Goal: Task Accomplishment & Management: Use online tool/utility

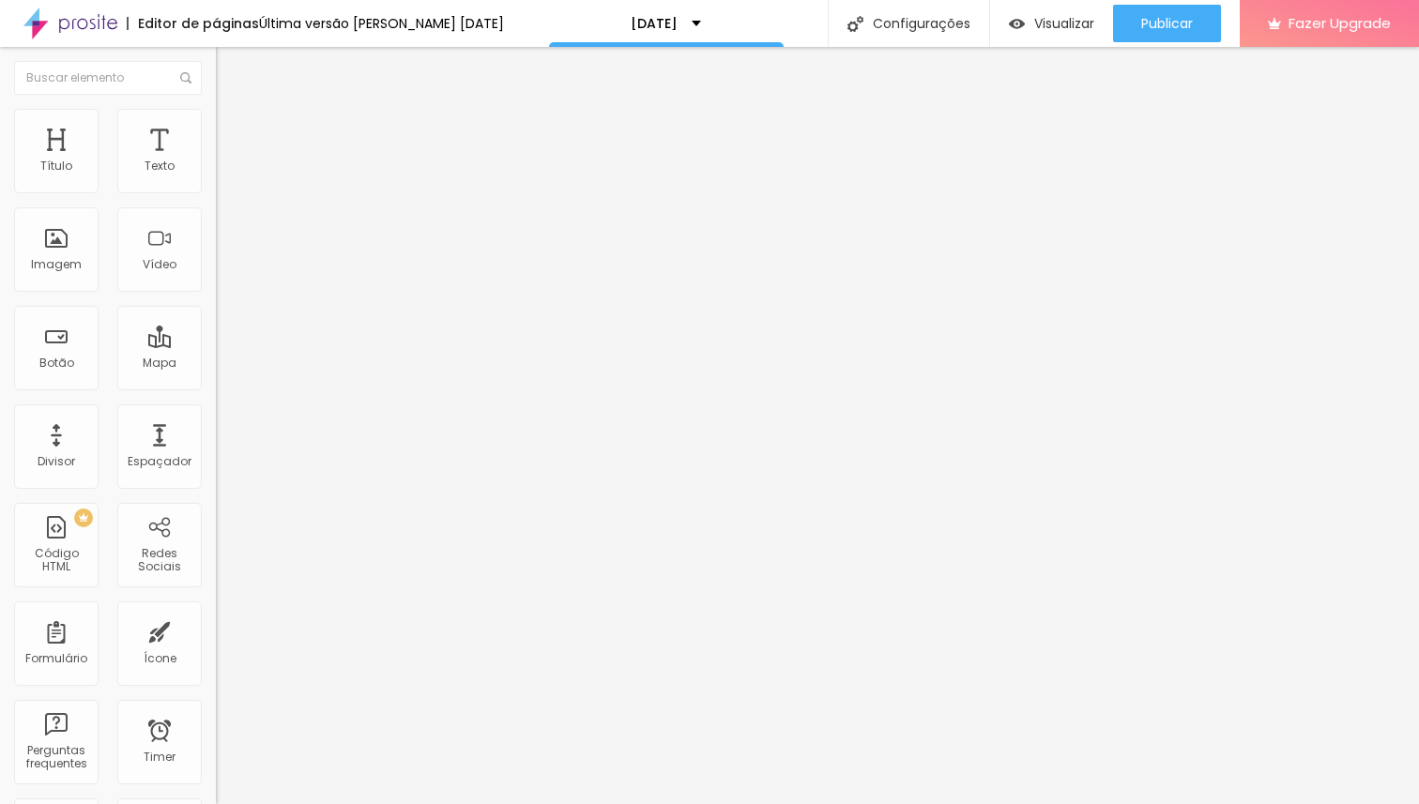
click at [216, 117] on li "Estilo" at bounding box center [324, 118] width 216 height 19
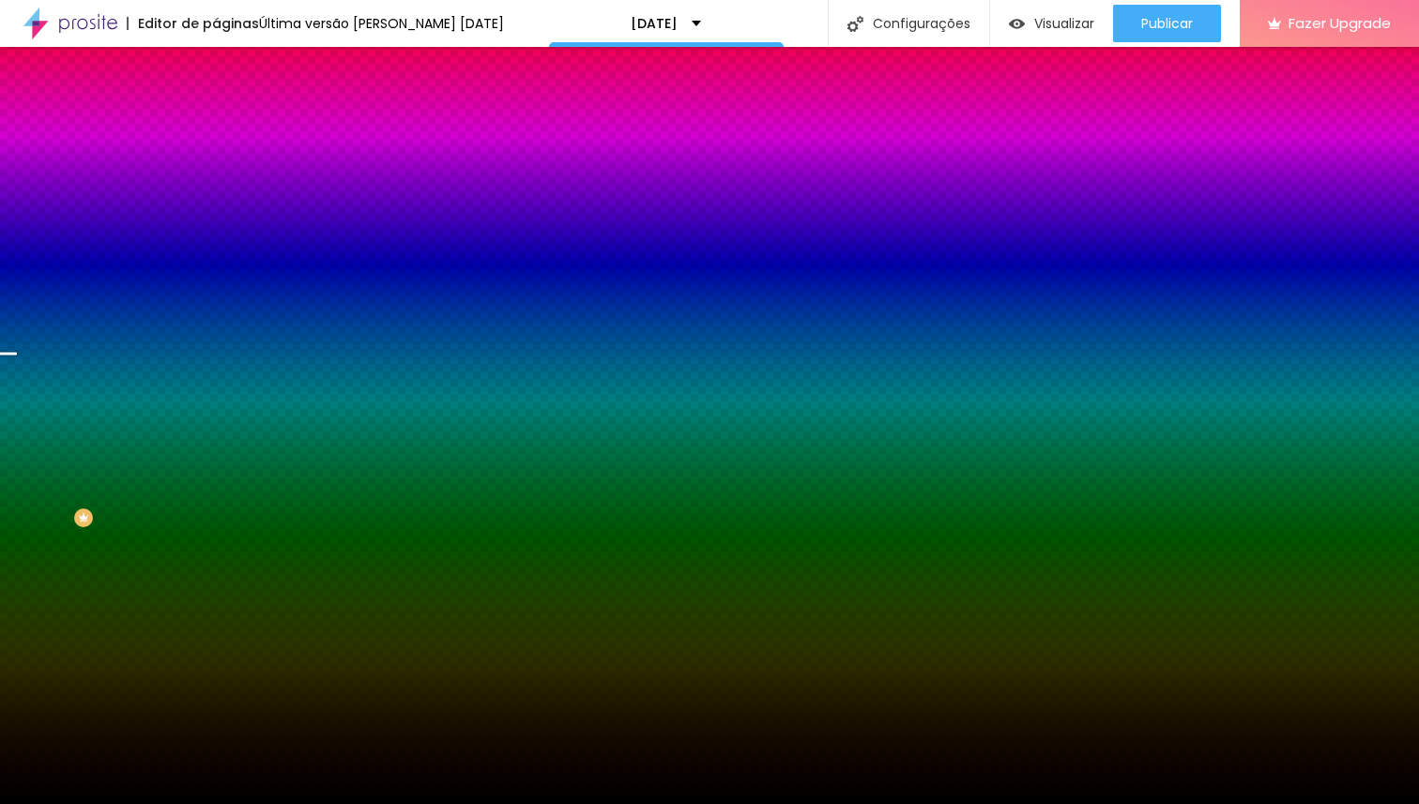
click at [216, 173] on span "Trocar imagem" at bounding box center [267, 165] width 102 height 16
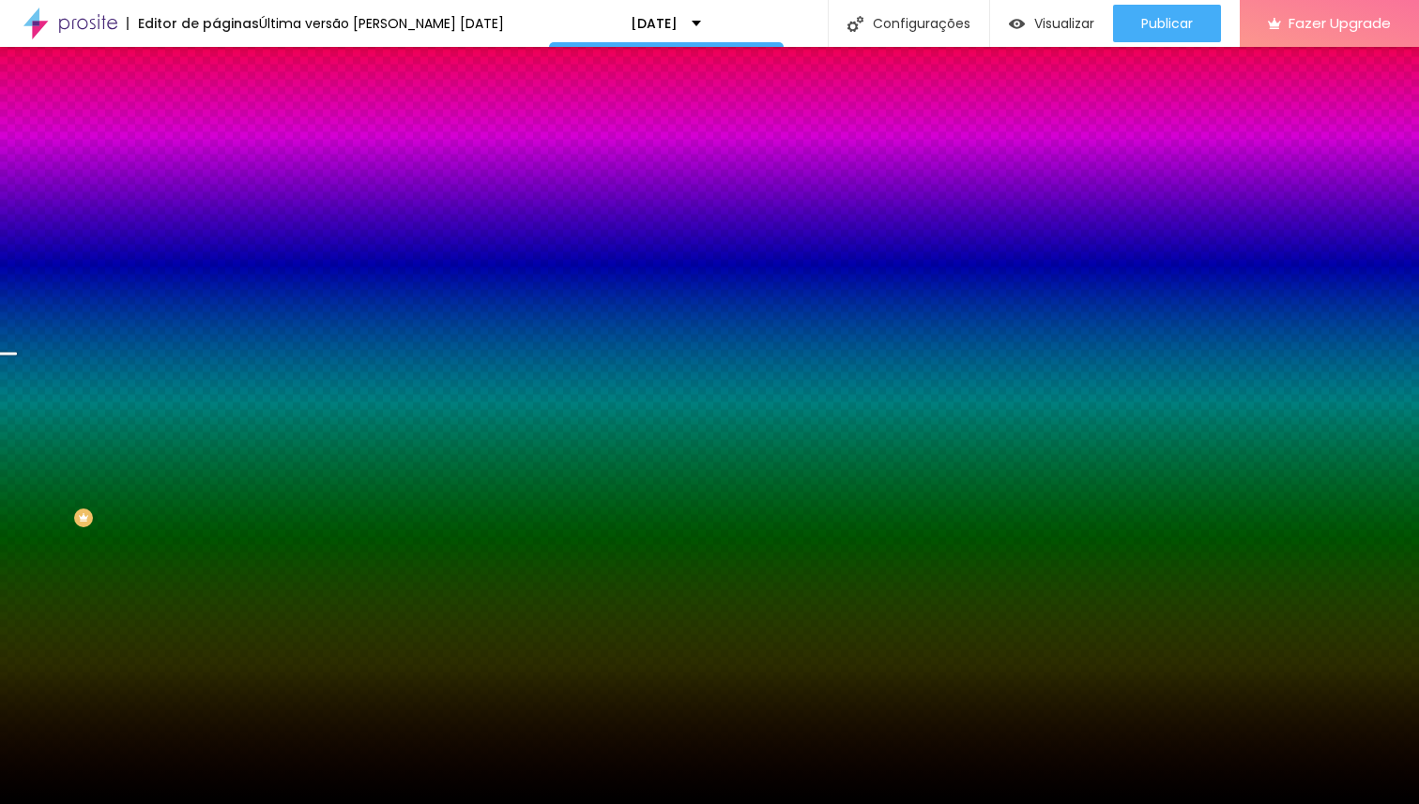
click at [385, 803] on div at bounding box center [709, 816] width 1419 height 0
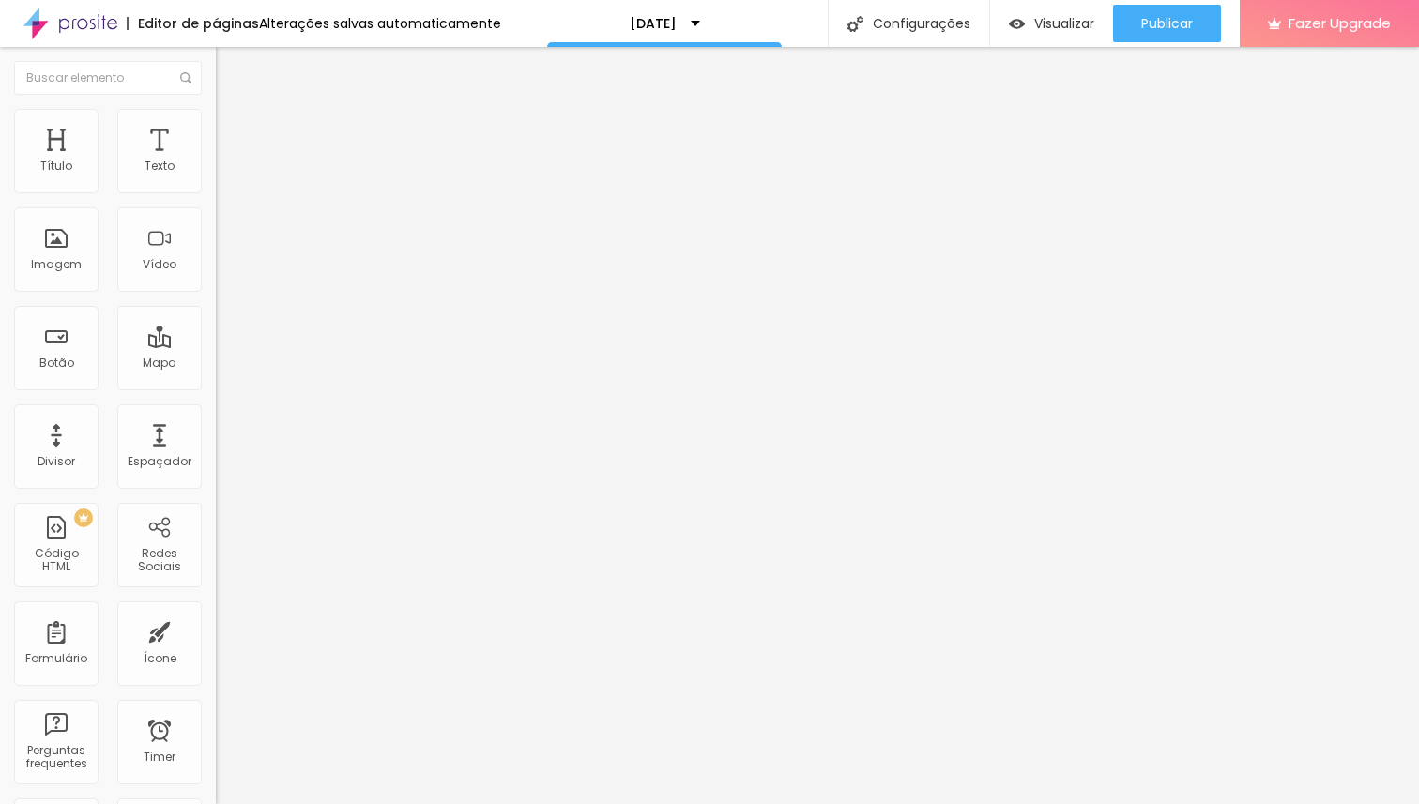
click at [216, 161] on span "Trocar imagem" at bounding box center [267, 153] width 102 height 16
click at [216, 387] on input "https://calendly.com/noefotografia/sessao-natal-2024-150" at bounding box center [328, 377] width 225 height 19
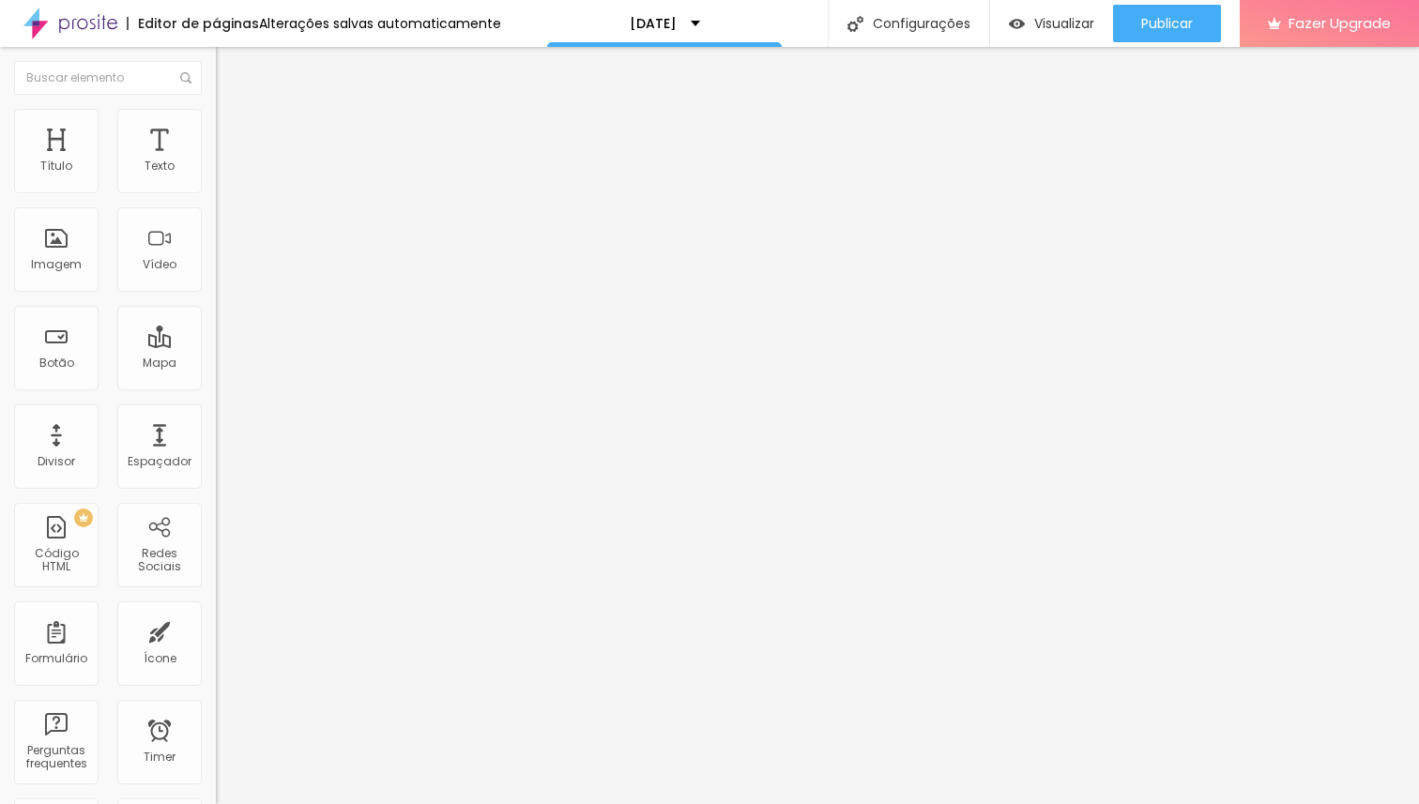
paste input "natal2025-lot1"
type input "https://calendly.com/noefotografia/natal2025-lot1"
click at [216, 472] on div "Editar Botão Conteúdo Estilo Avançado Texto RESERVE JÁ! Alinhamento Tamanho Nor…" at bounding box center [324, 425] width 216 height 757
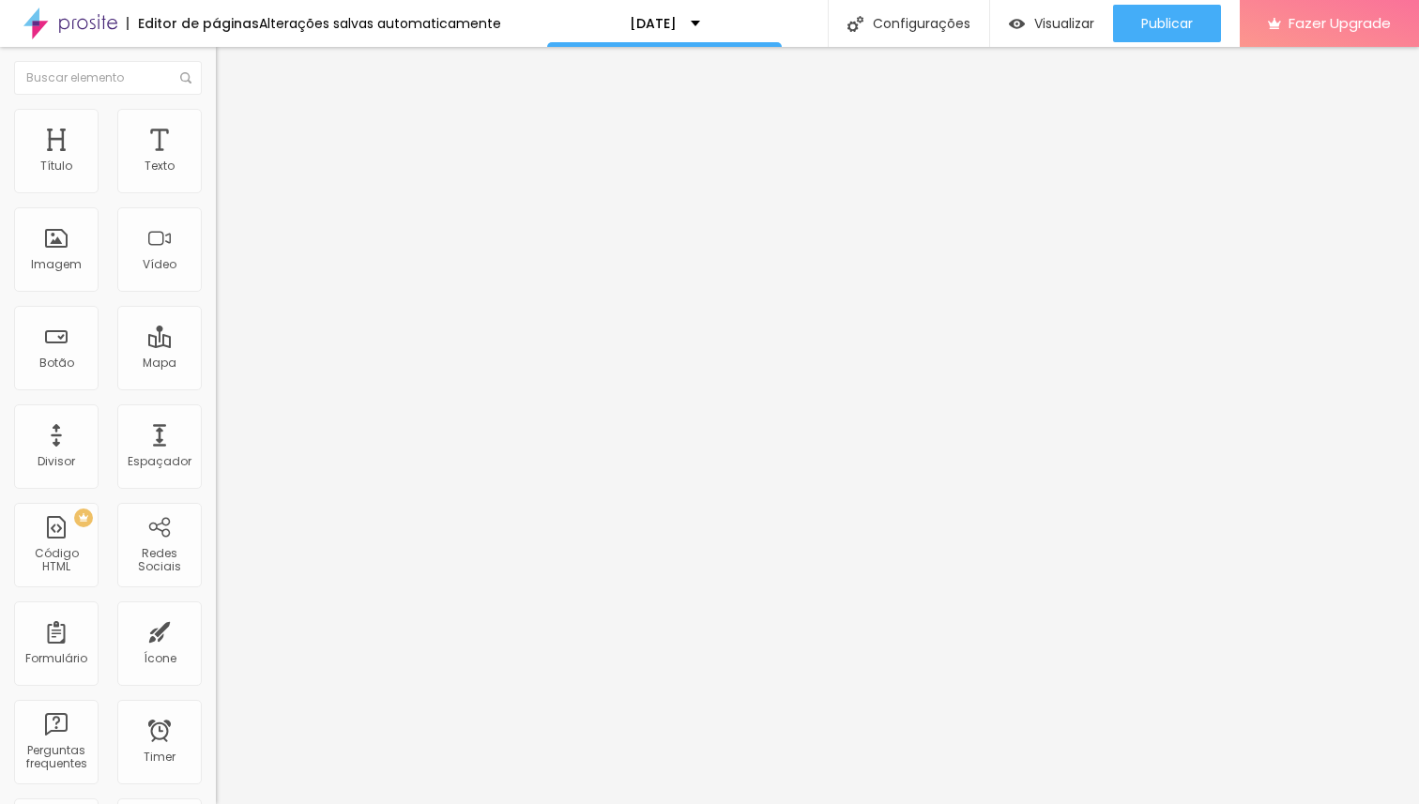
click at [233, 130] on span "Estilo" at bounding box center [247, 122] width 29 height 16
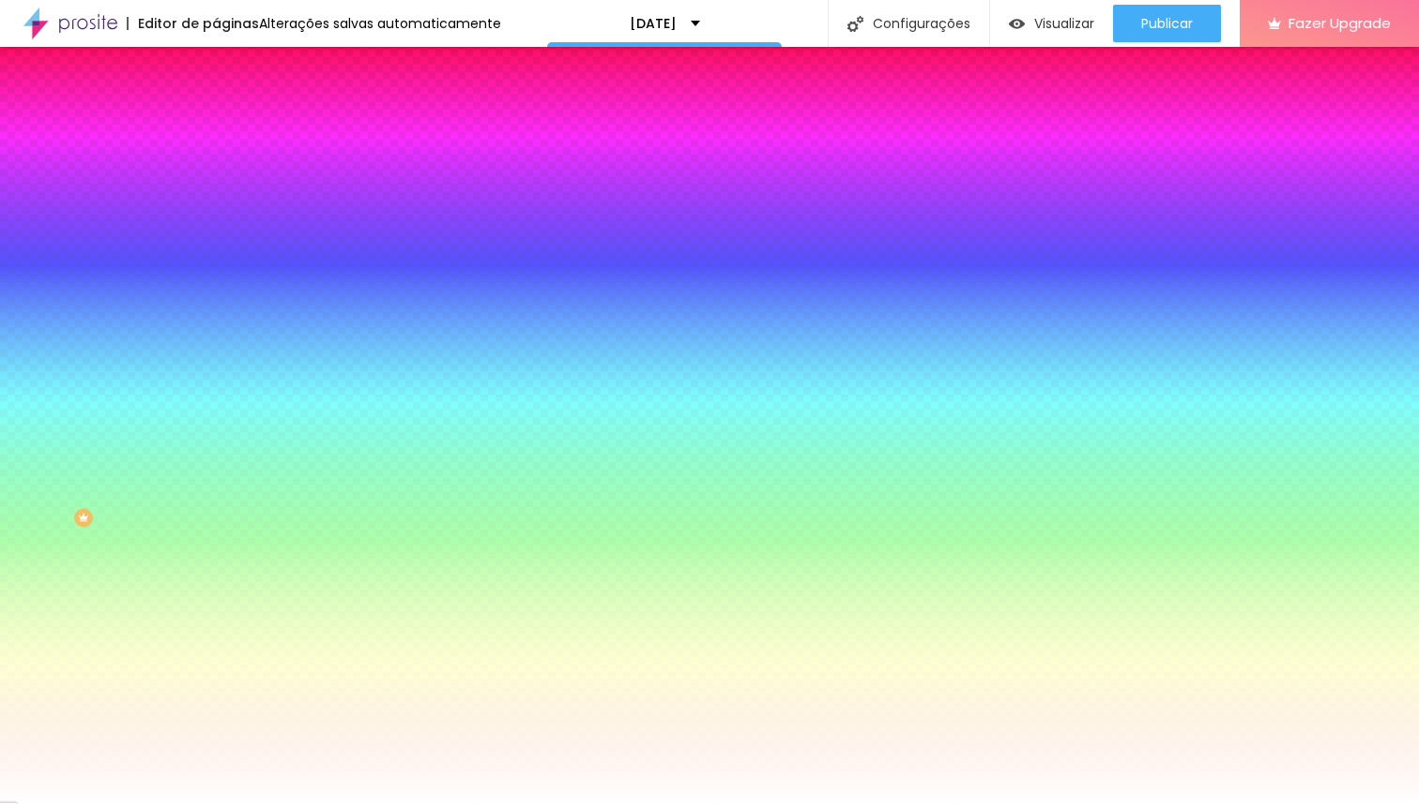
click at [216, 179] on div at bounding box center [324, 179] width 216 height 0
click at [216, 189] on input "#8F4728" at bounding box center [328, 188] width 225 height 19
paste input "2E2717"
type input "#2E2717"
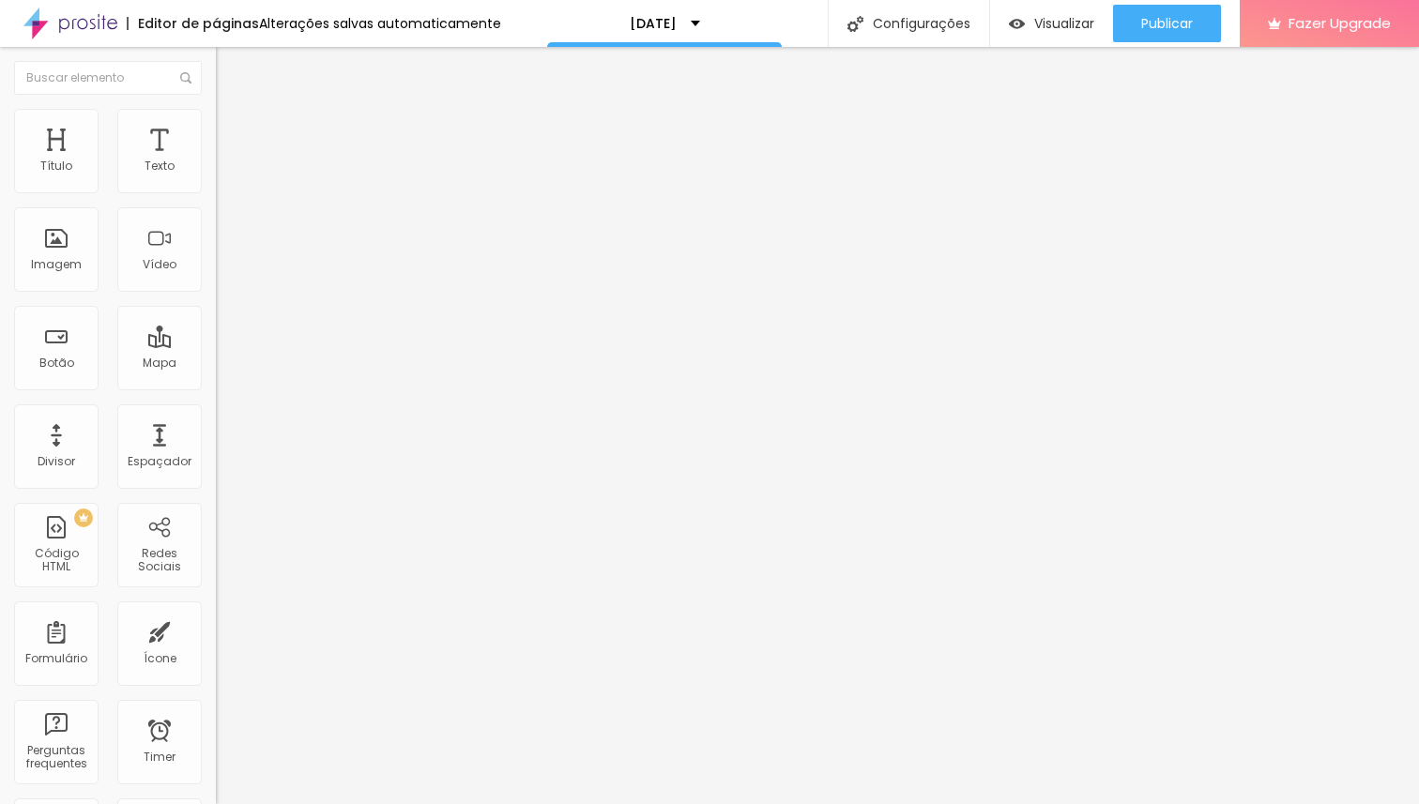
click at [216, 109] on img at bounding box center [224, 117] width 17 height 17
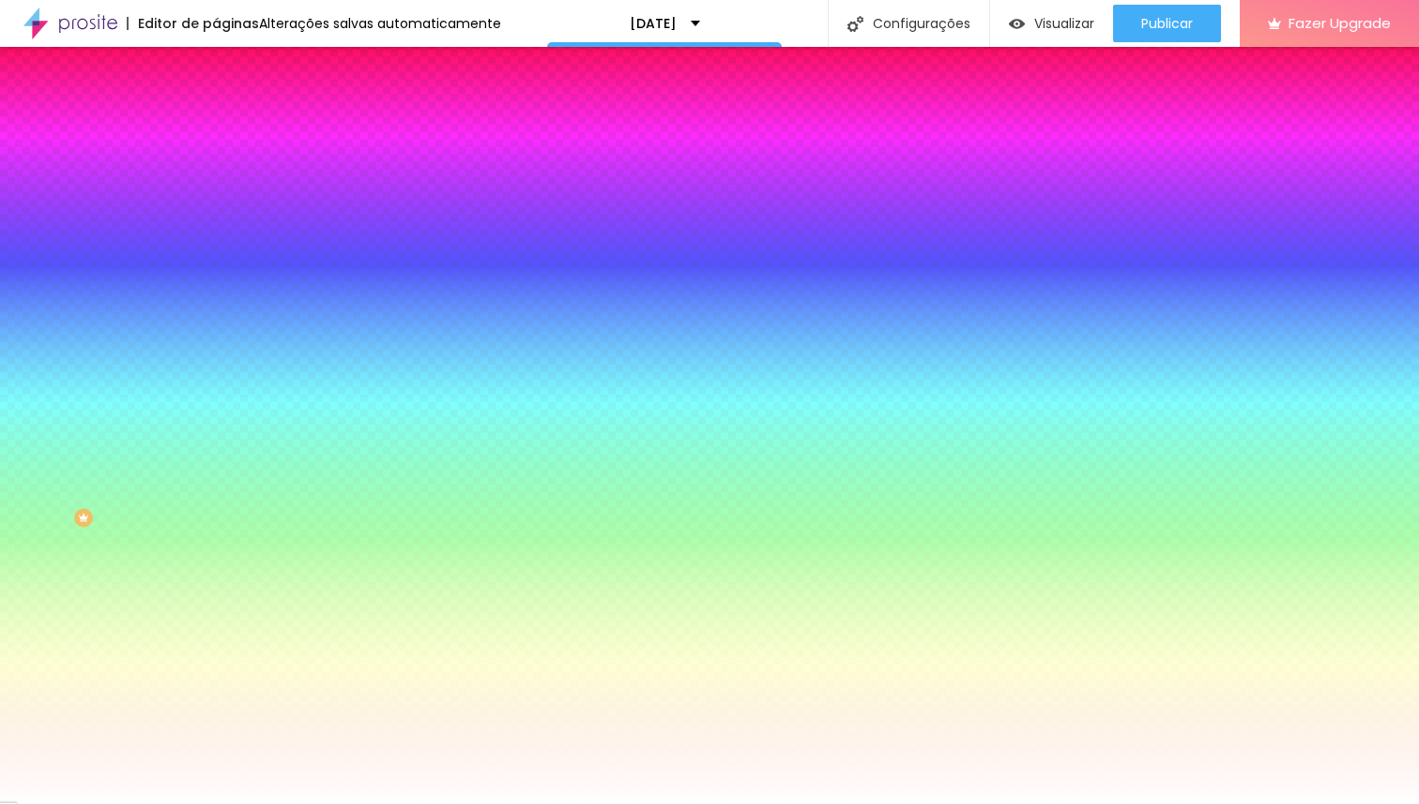
click at [216, 193] on input "#2E2717" at bounding box center [328, 188] width 225 height 19
paste input "543318"
type input "#543318"
click at [223, 241] on icon "button" at bounding box center [225, 243] width 4 height 4
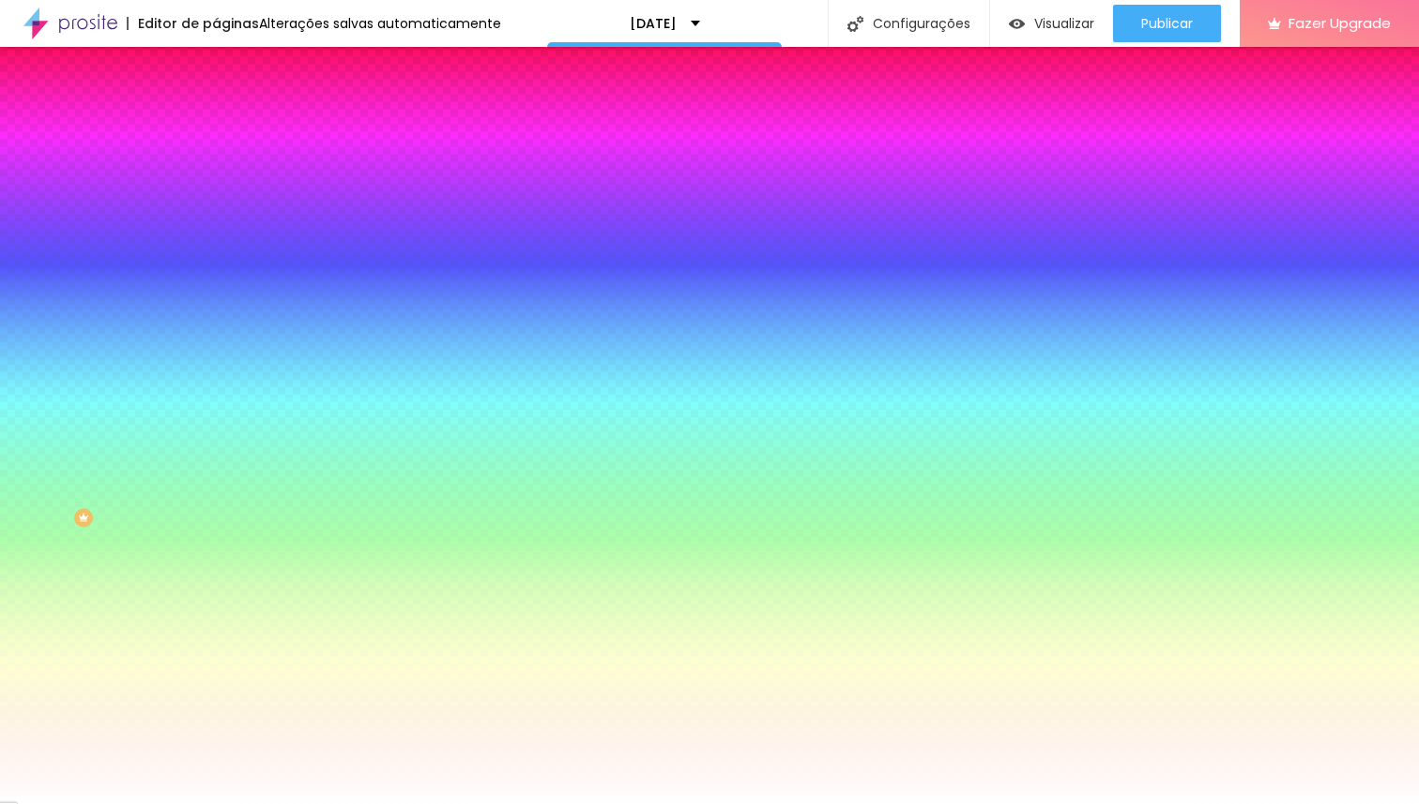
drag, startPoint x: 369, startPoint y: 440, endPoint x: 408, endPoint y: 445, distance: 39.7
paste input "543318"
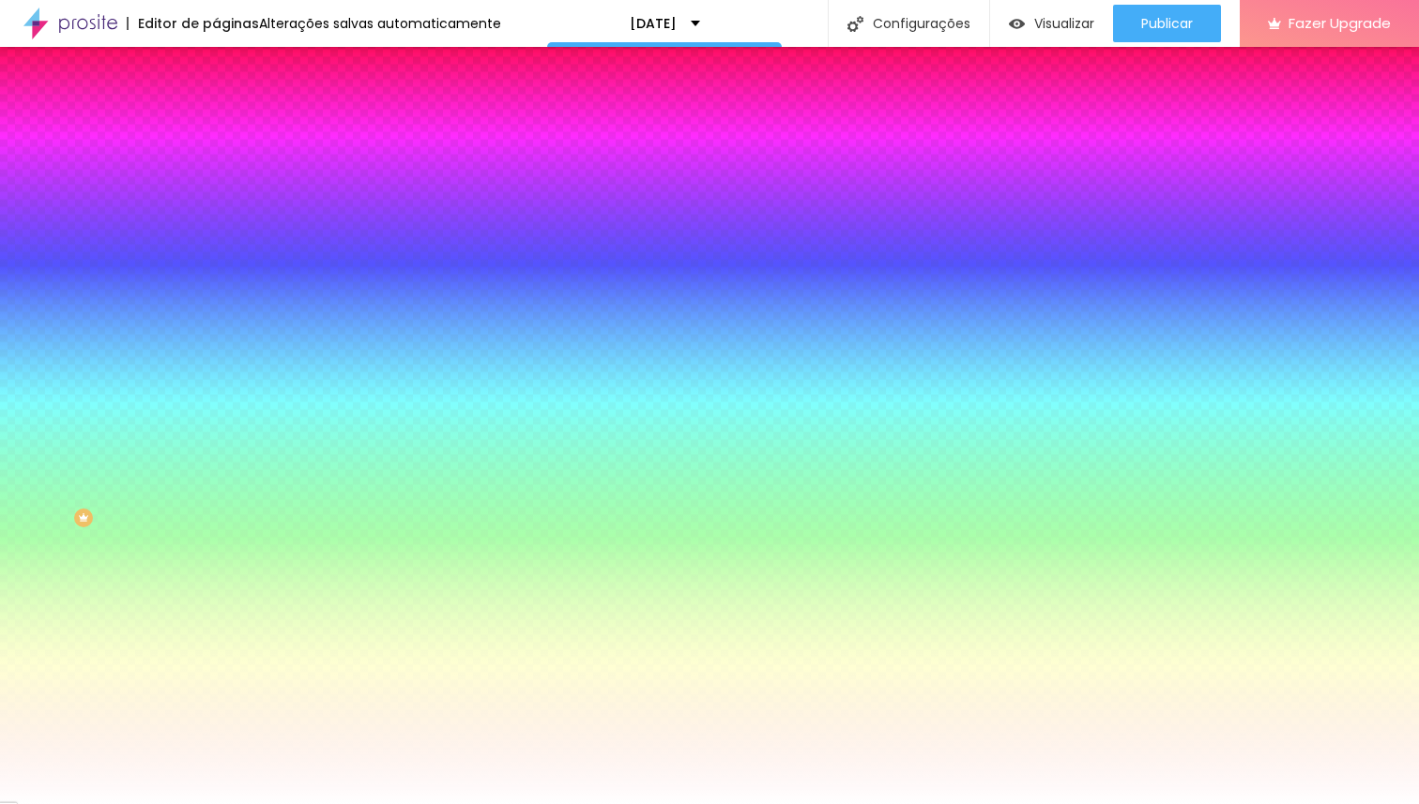
paste input "AC9C8D"
type input "#AC9C8D"
click at [158, 803] on div at bounding box center [709, 804] width 1419 height 0
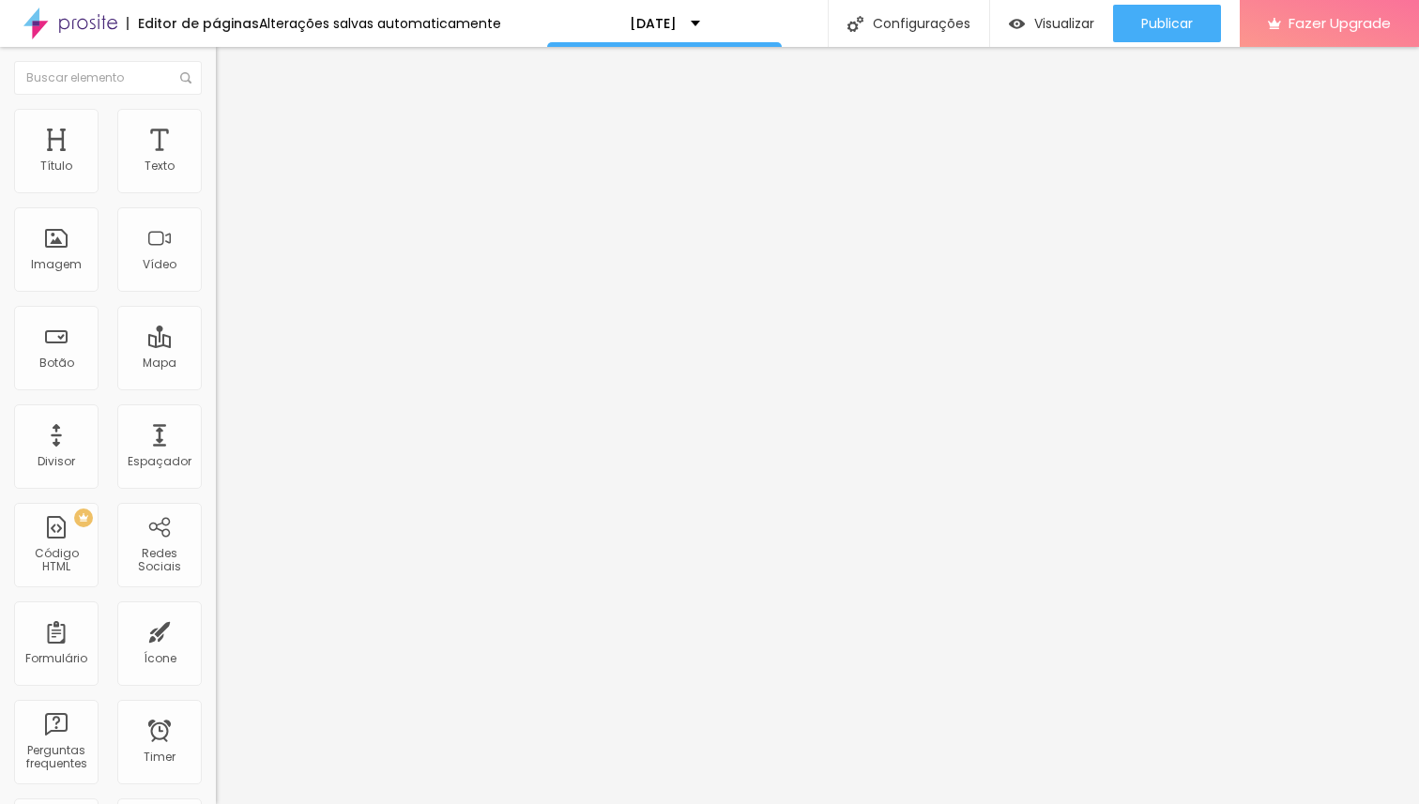
click at [216, 111] on img at bounding box center [224, 117] width 17 height 17
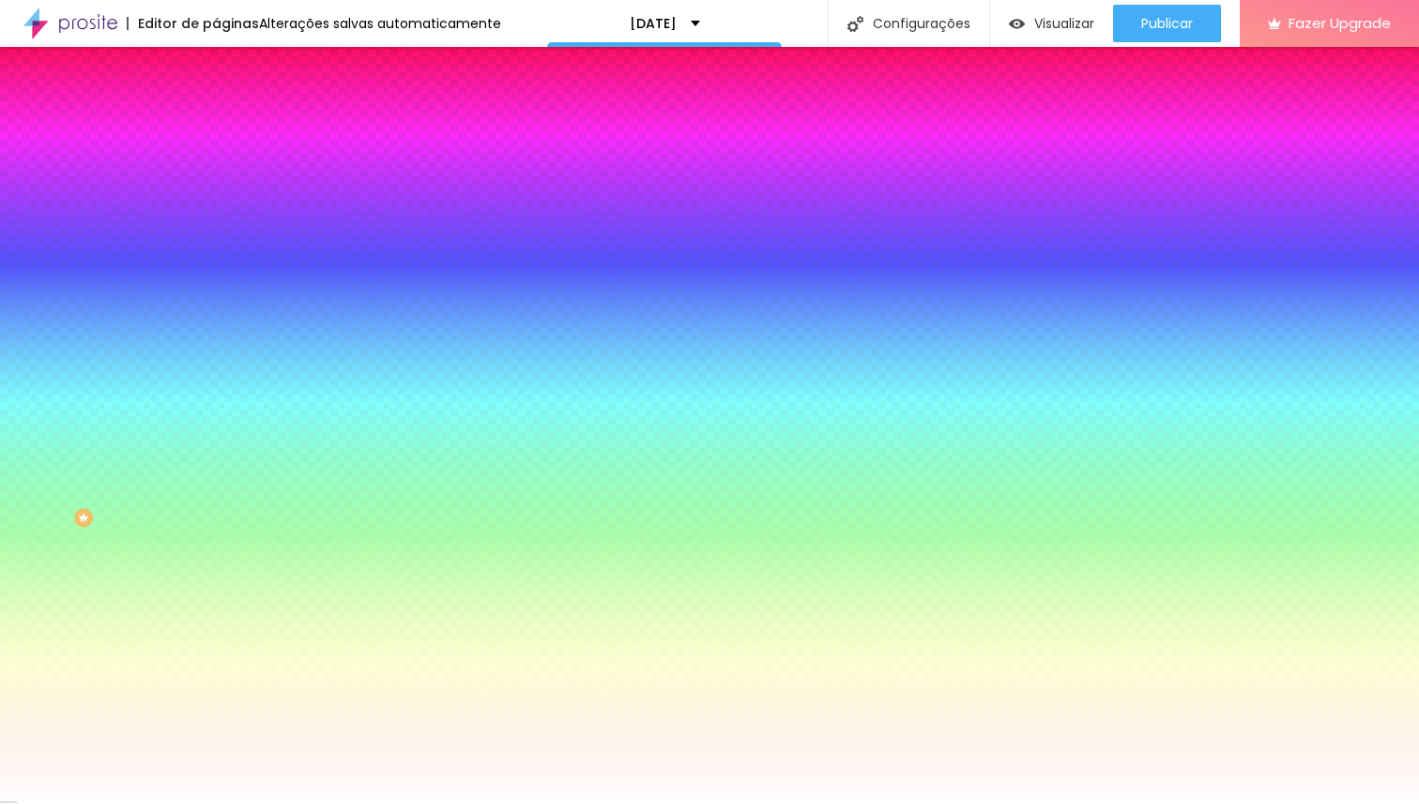
click at [216, 173] on span "Trocar imagem" at bounding box center [267, 165] width 102 height 16
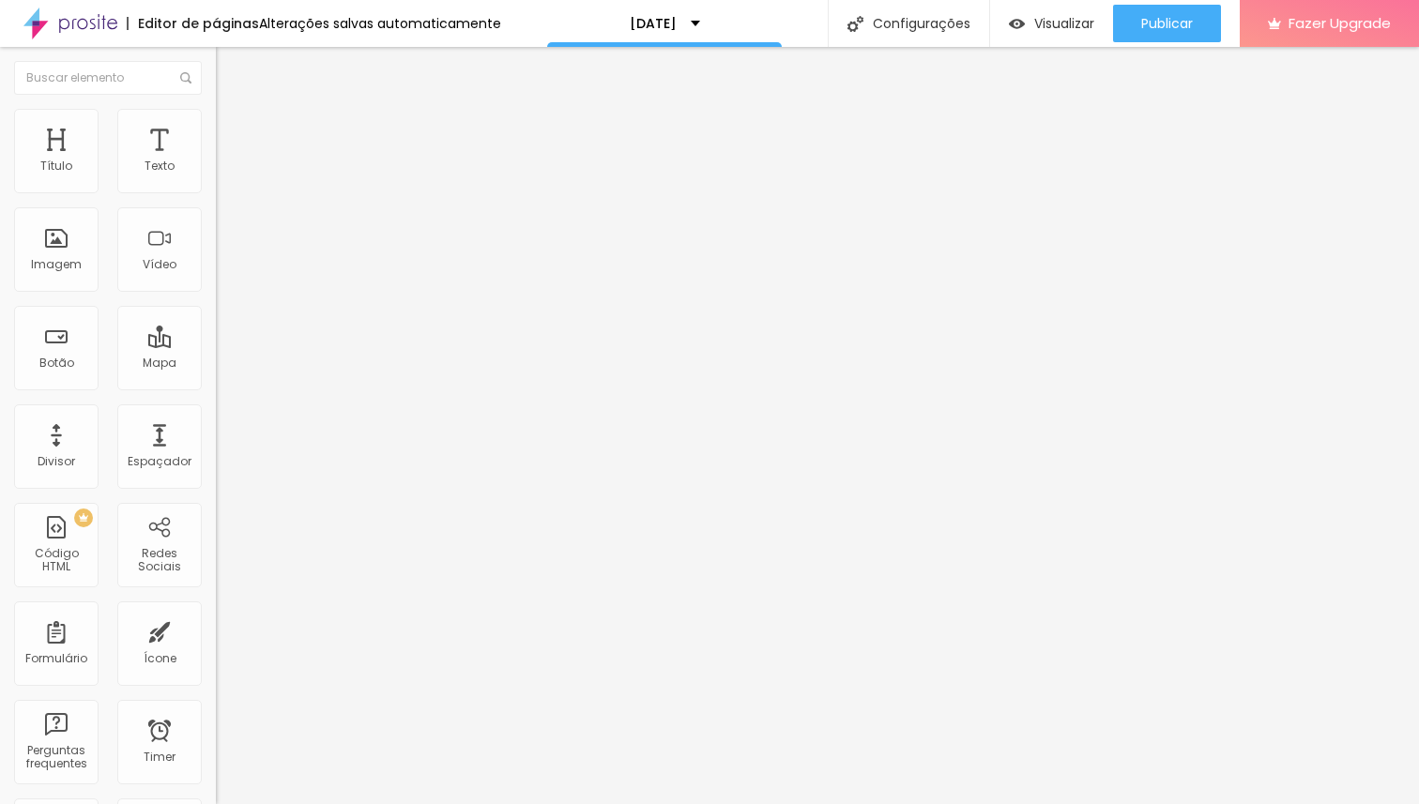
click at [233, 130] on span "Estilo" at bounding box center [247, 122] width 29 height 16
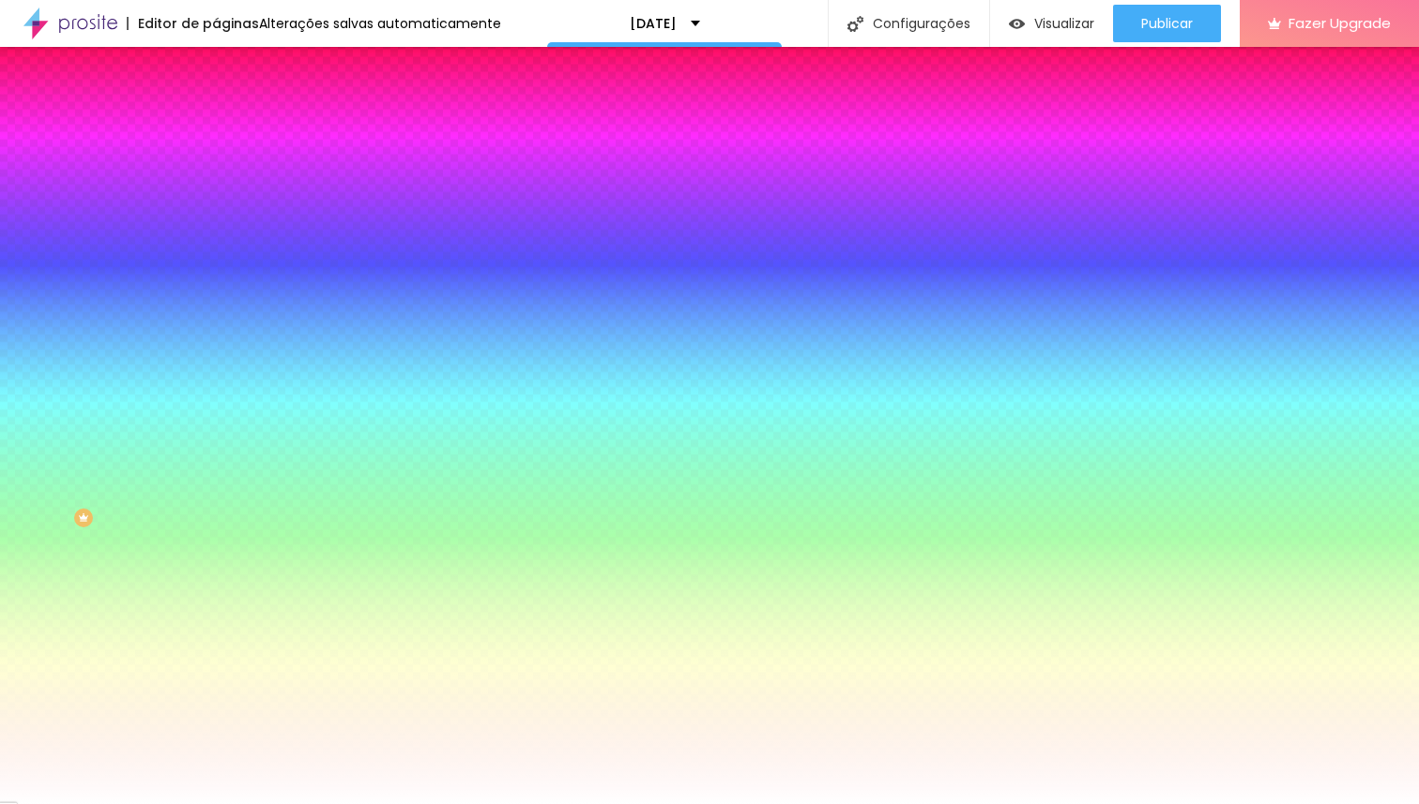
click at [216, 173] on span "Trocar imagem" at bounding box center [267, 165] width 102 height 16
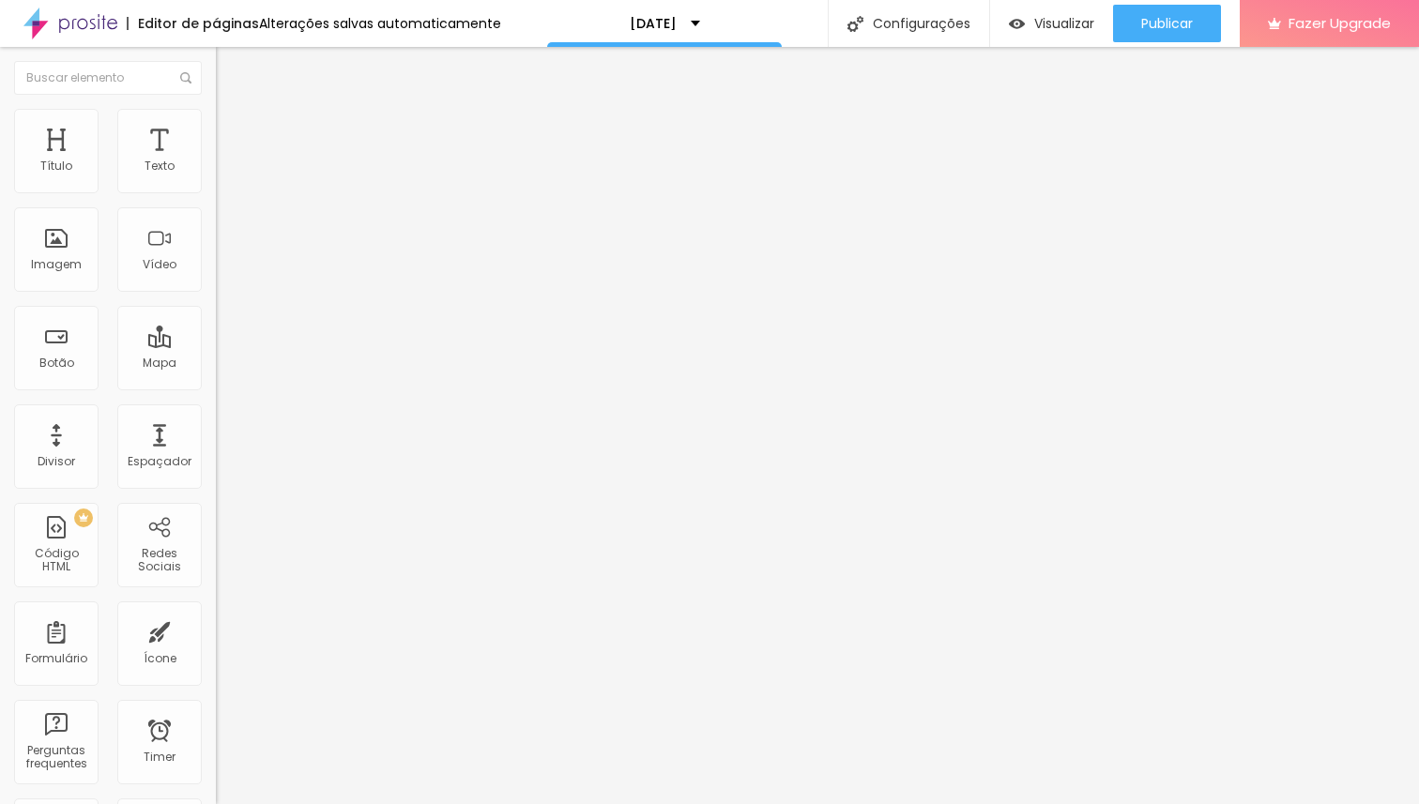
click at [216, 119] on img at bounding box center [224, 117] width 17 height 17
click at [216, 109] on li "Conteúdo" at bounding box center [324, 99] width 216 height 19
click at [216, 258] on div "<!-- Widget em linha do Calendly - início --> < div class = "calendly-inline-wi…" at bounding box center [721, 235] width 1011 height 145
click at [216, 467] on div "Editar Código HTML Conteúdo Avançado Código HTML 322 caracteres <!-- Widget em …" at bounding box center [324, 425] width 216 height 757
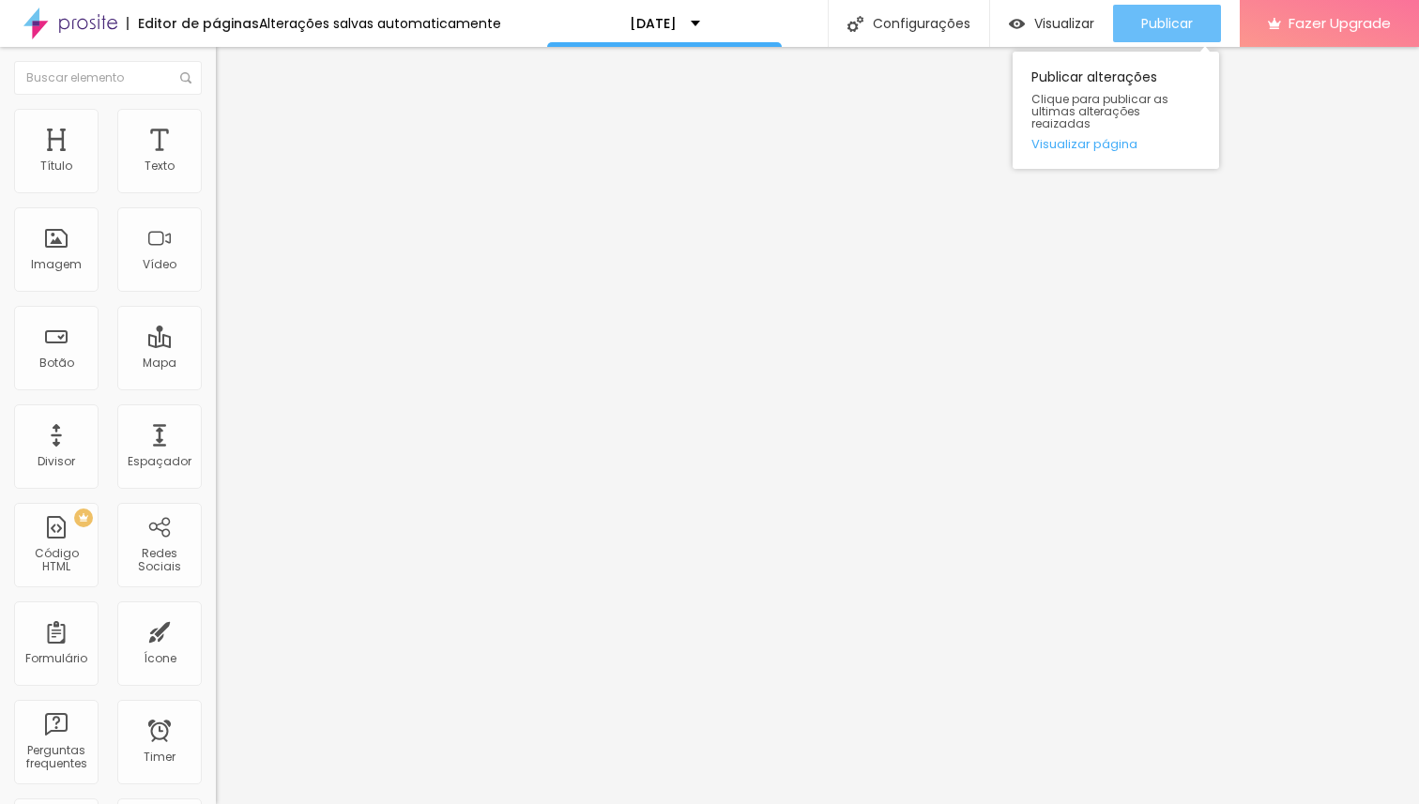
click at [1148, 28] on span "Publicar" at bounding box center [1167, 23] width 52 height 15
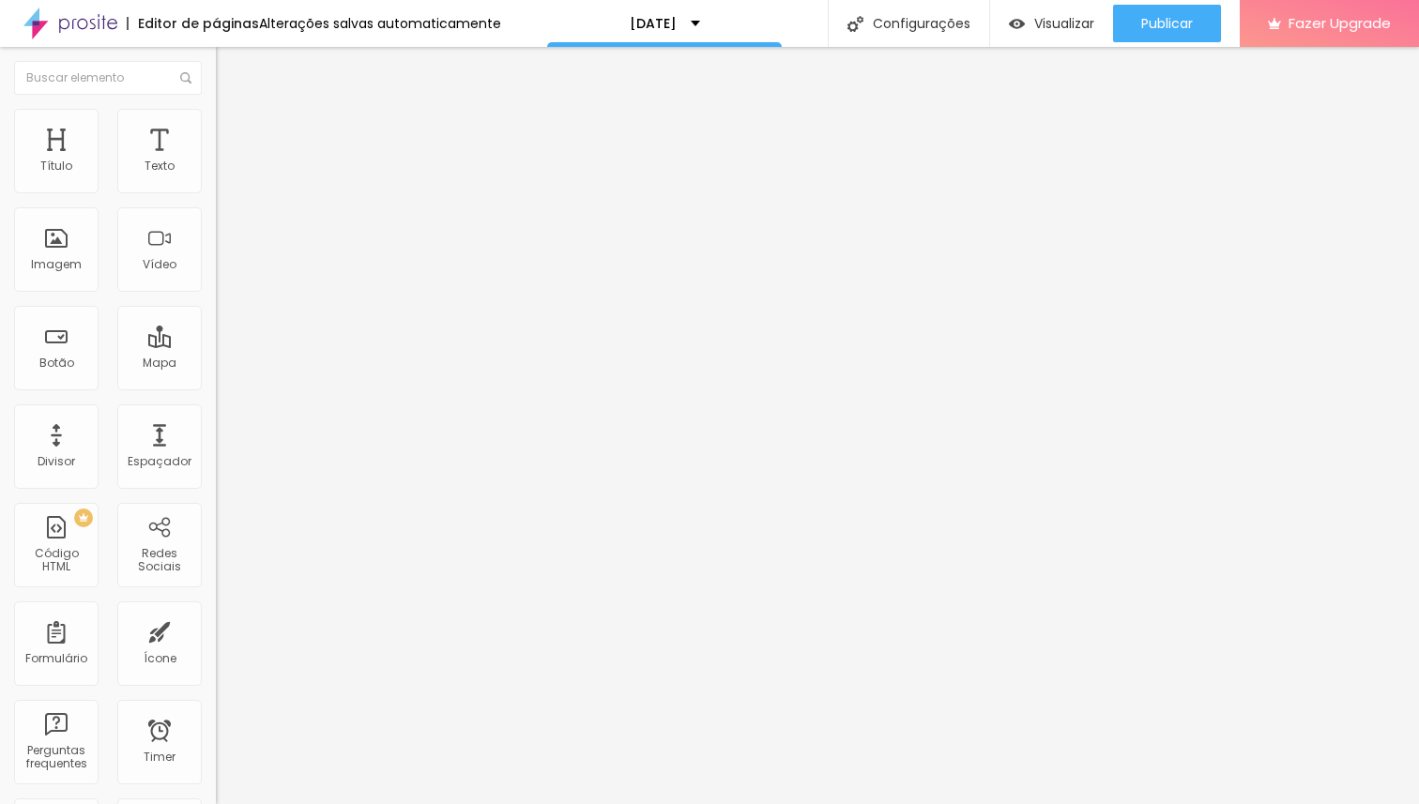
click at [145, 260] on div "<!-- Widget em linha do Calendly - início --> < div class = "calendly-inline-wi…" at bounding box center [535, 235] width 862 height 145
click at [158, 254] on div "<!-- Widget em linha do Calendly - início --> < div class = "calendly-inline-wi…" at bounding box center [694, 235] width 1181 height 145
click at [216, 161] on img at bounding box center [221, 155] width 11 height 11
paste textarea
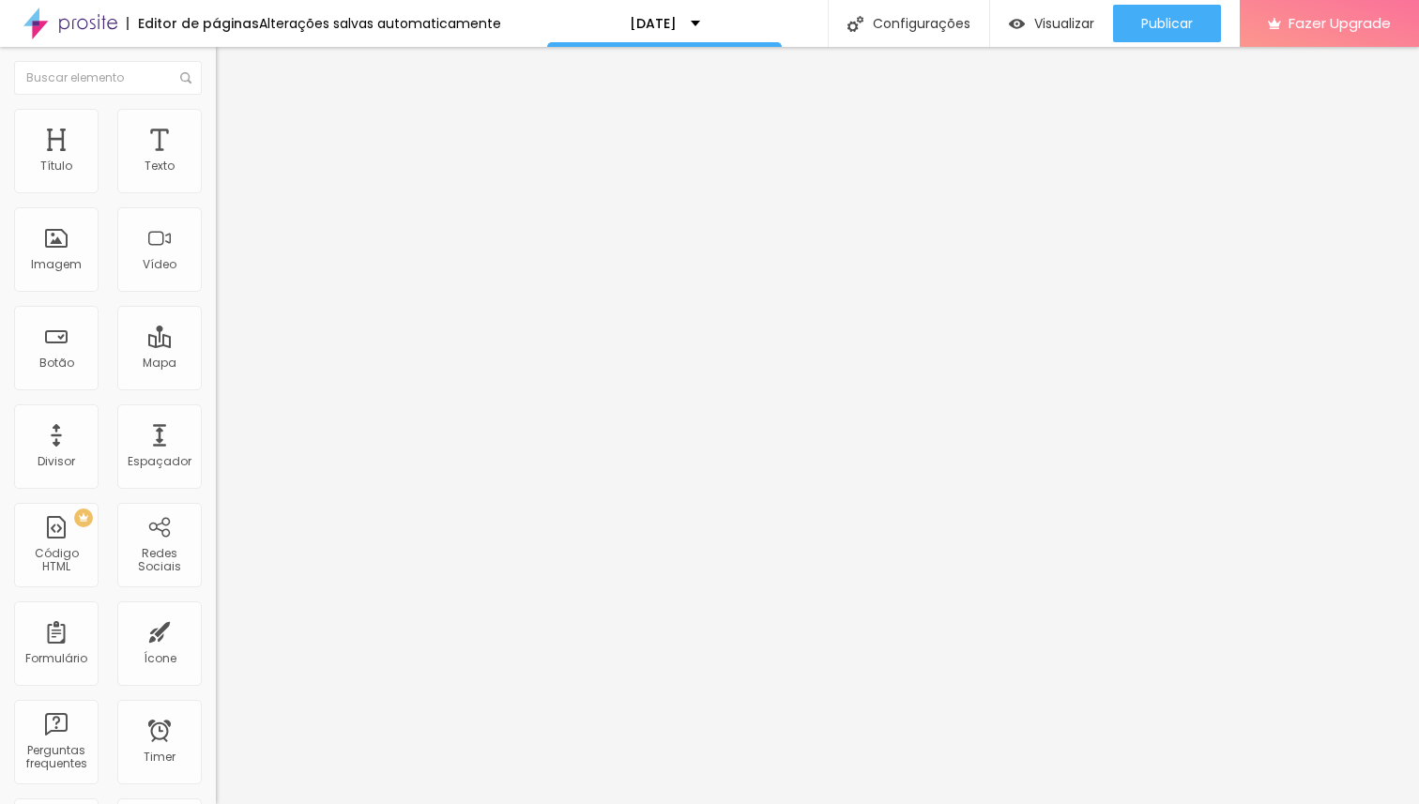
scroll to position [0, 0]
click at [1063, 28] on span "Visualizar" at bounding box center [1064, 23] width 60 height 15
click at [216, 161] on span "Trocar imagem" at bounding box center [267, 153] width 102 height 16
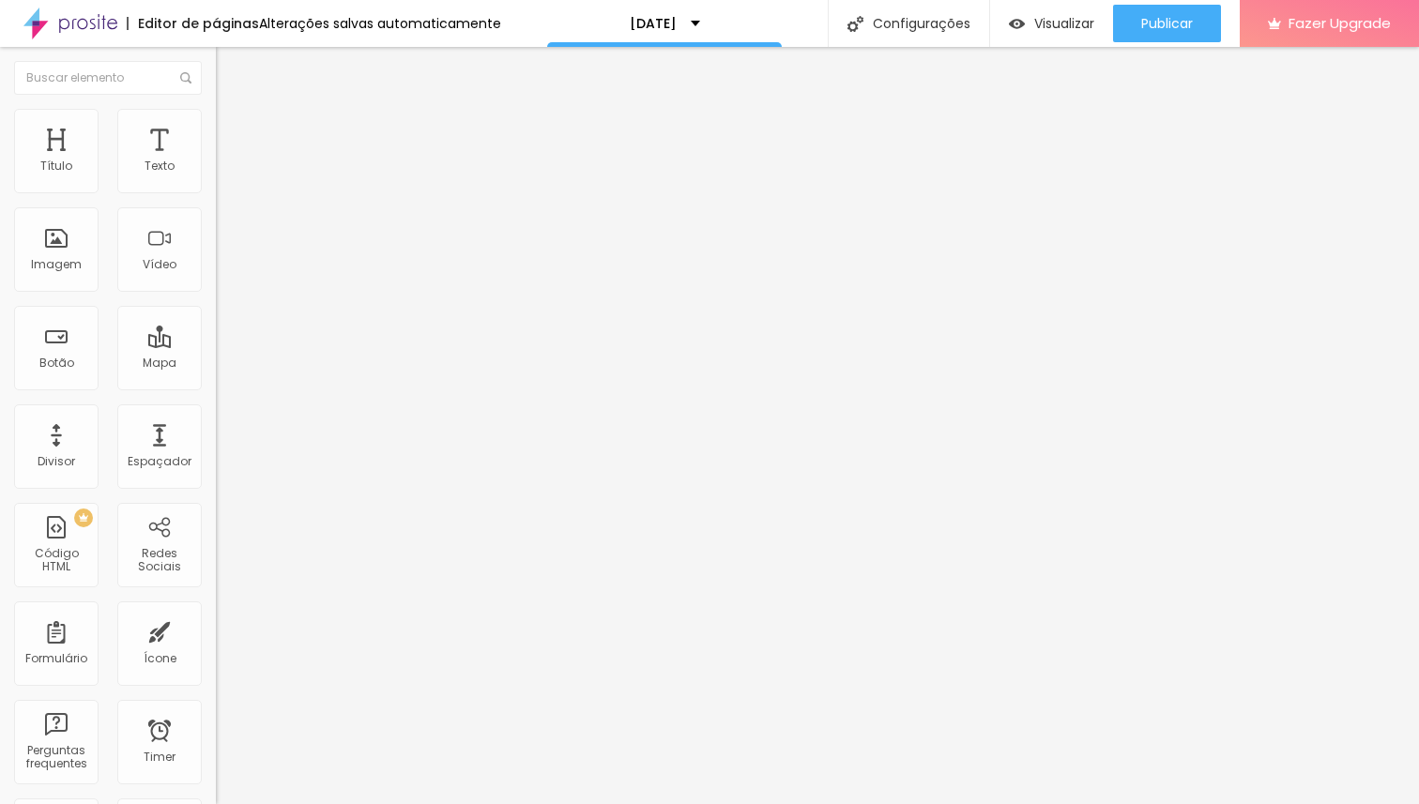
click at [216, 125] on li "Estilo" at bounding box center [324, 118] width 216 height 19
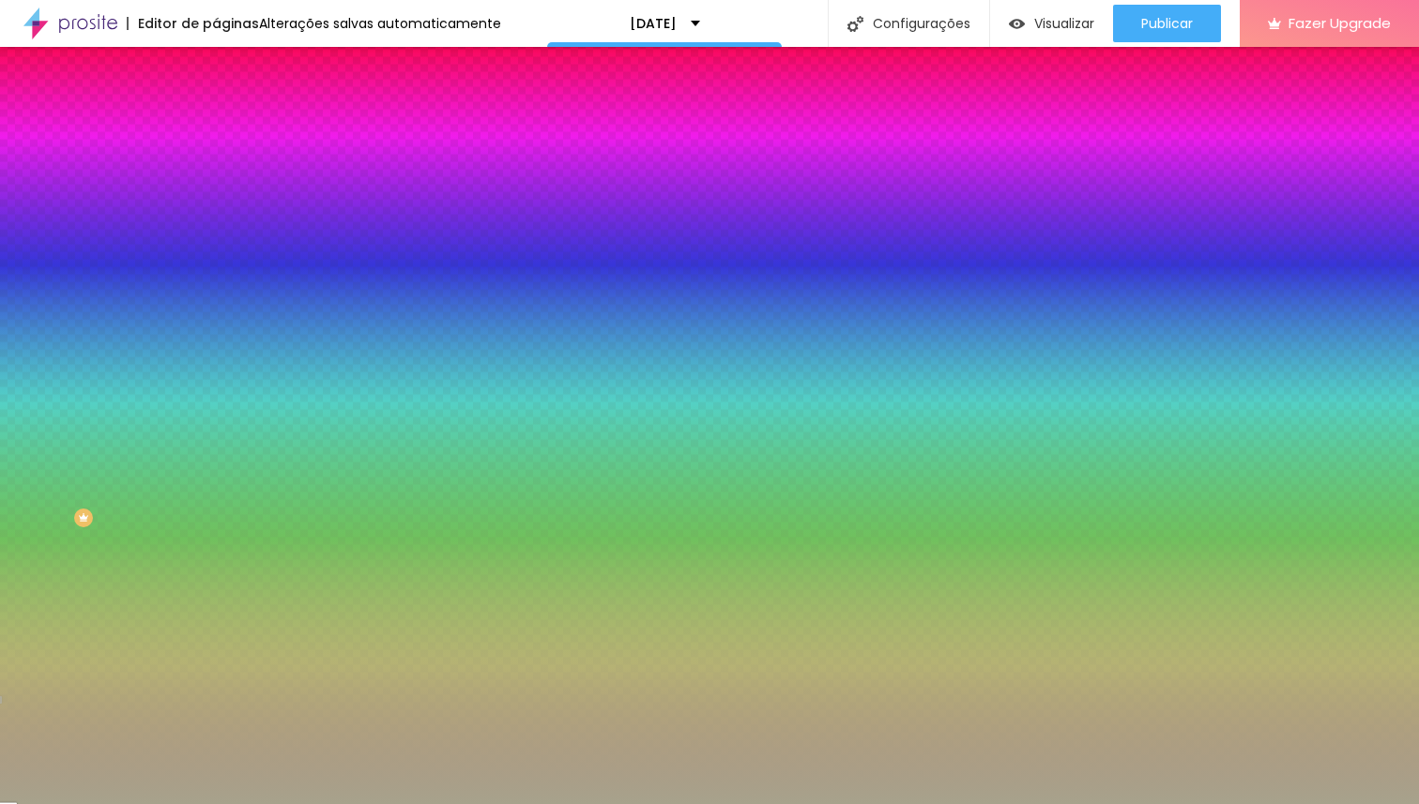
click at [216, 274] on input "#A7A28C" at bounding box center [328, 264] width 225 height 19
paste input "3B3321"
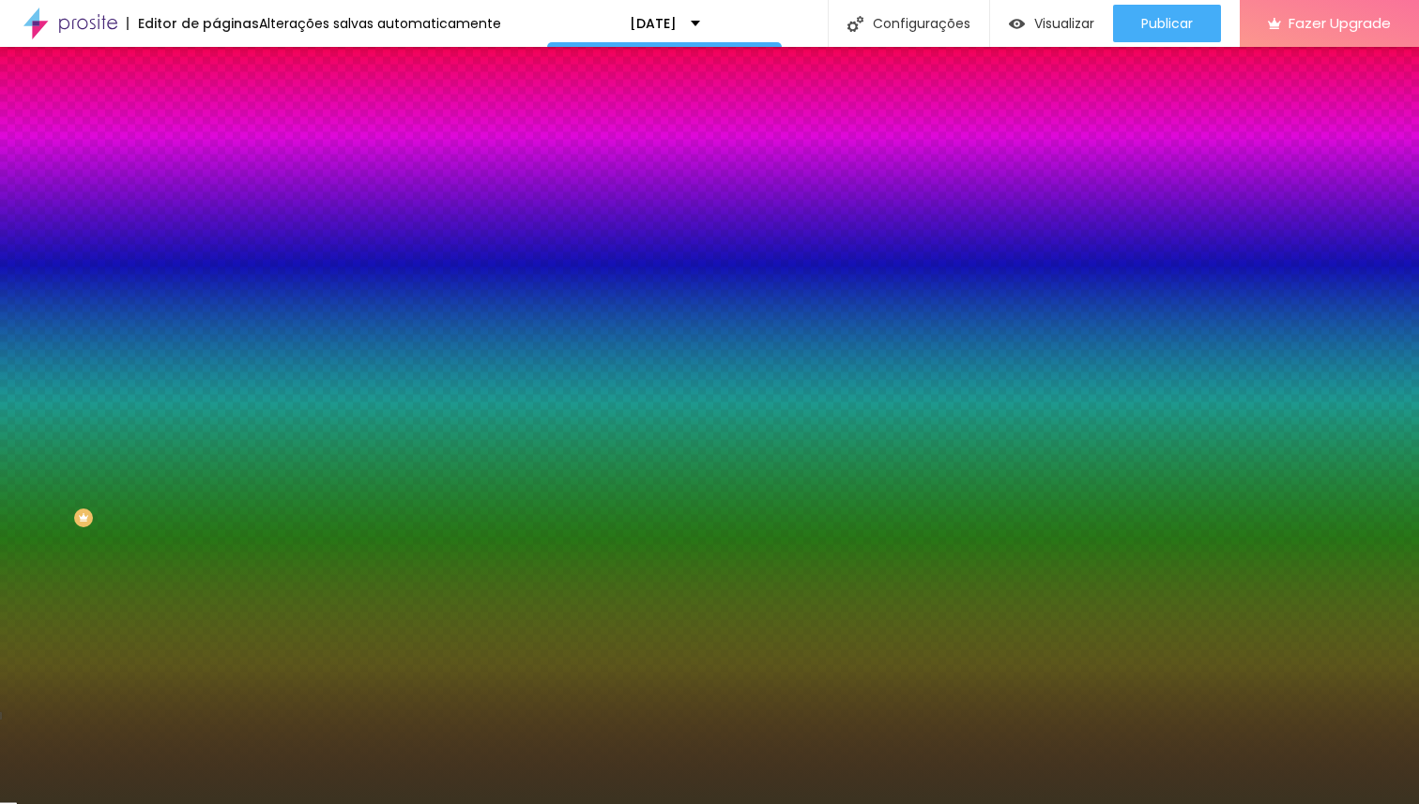
type input "#3B3321"
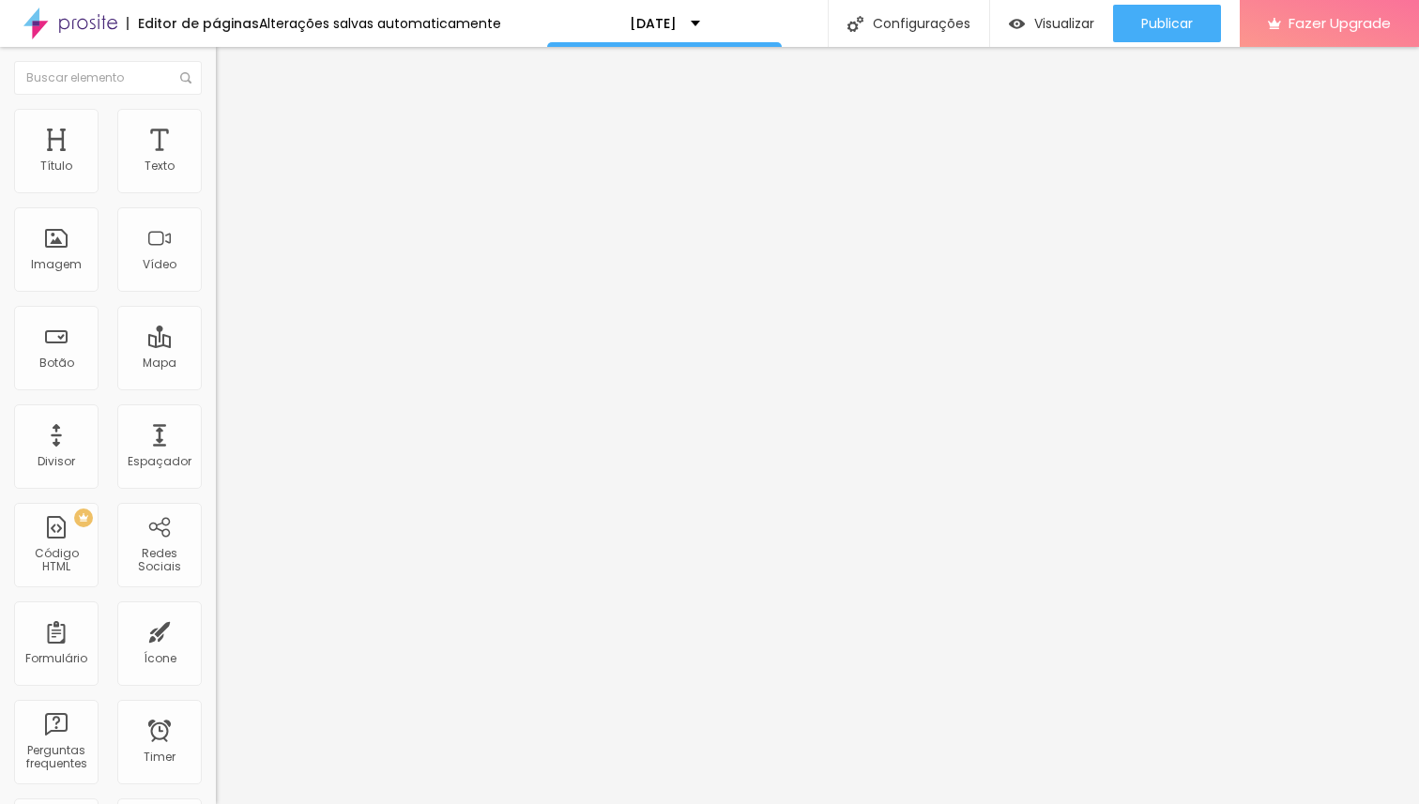
click at [233, 130] on span "Estilo" at bounding box center [247, 122] width 29 height 16
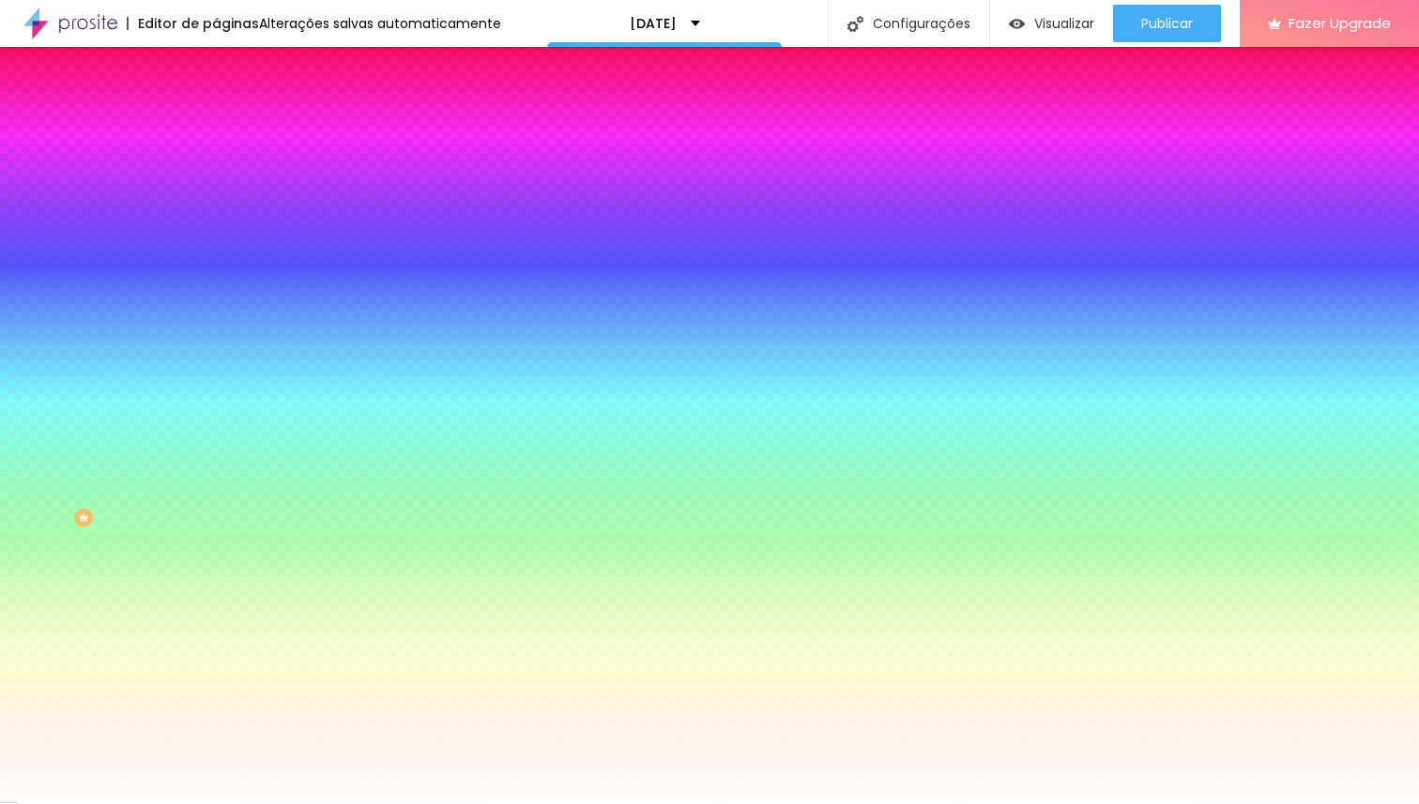
click at [216, 286] on button "button" at bounding box center [229, 293] width 26 height 20
drag, startPoint x: 207, startPoint y: 403, endPoint x: 169, endPoint y: 397, distance: 38.9
click at [135, 803] on div at bounding box center [709, 804] width 1419 height 0
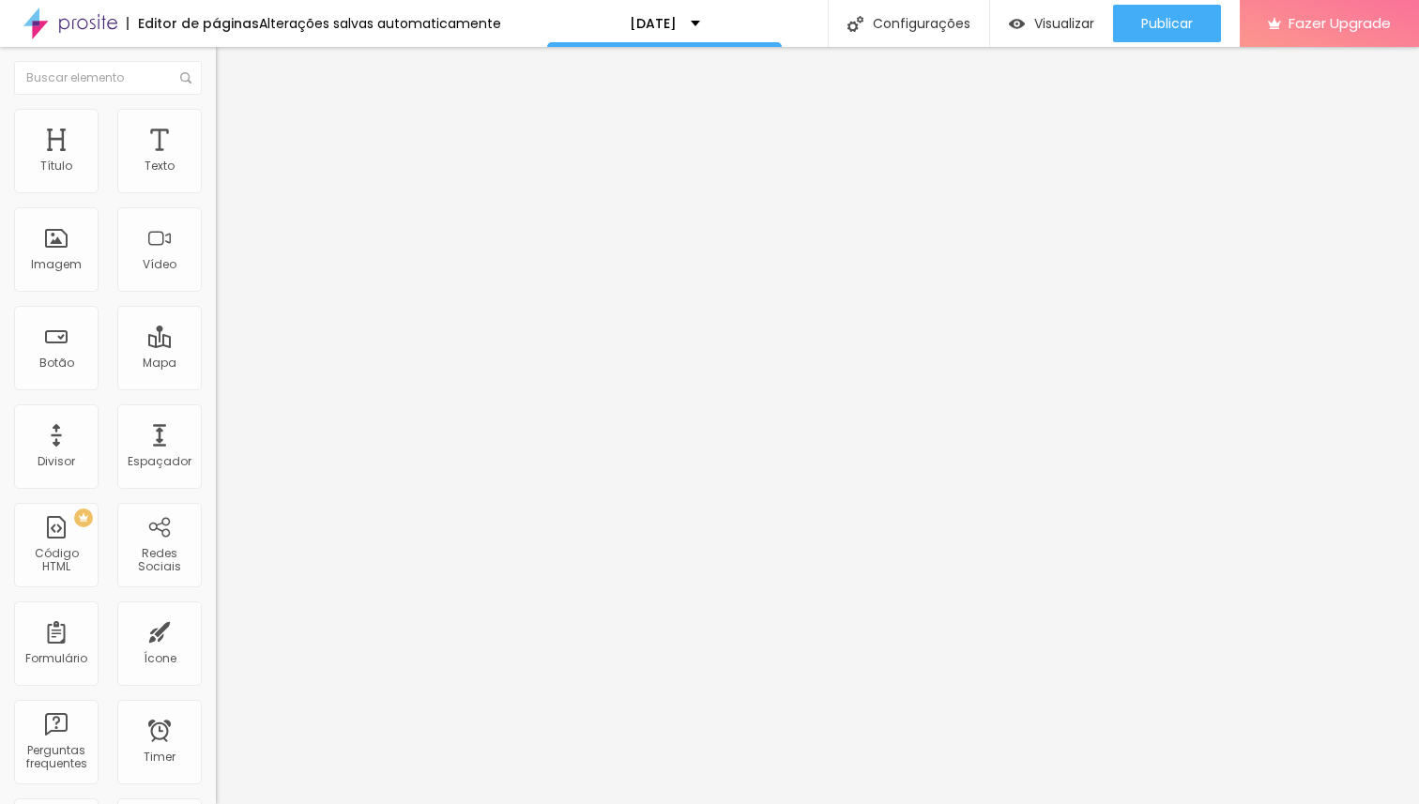
click at [233, 126] on span "Estilo" at bounding box center [247, 122] width 29 height 16
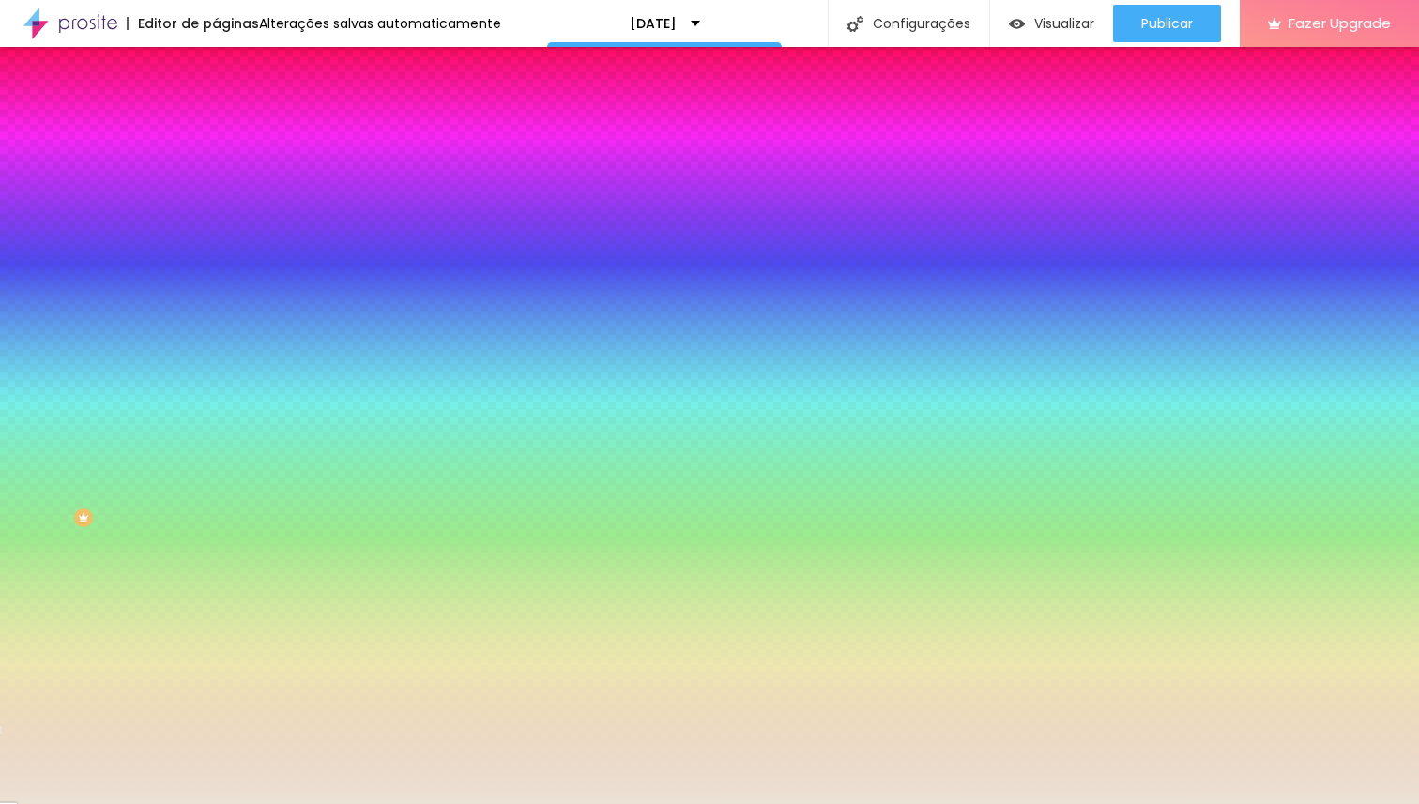
click at [216, 274] on input "#EBE2D5" at bounding box center [328, 264] width 225 height 19
paste input "AC9C8D"
type input "#AC9C8D"
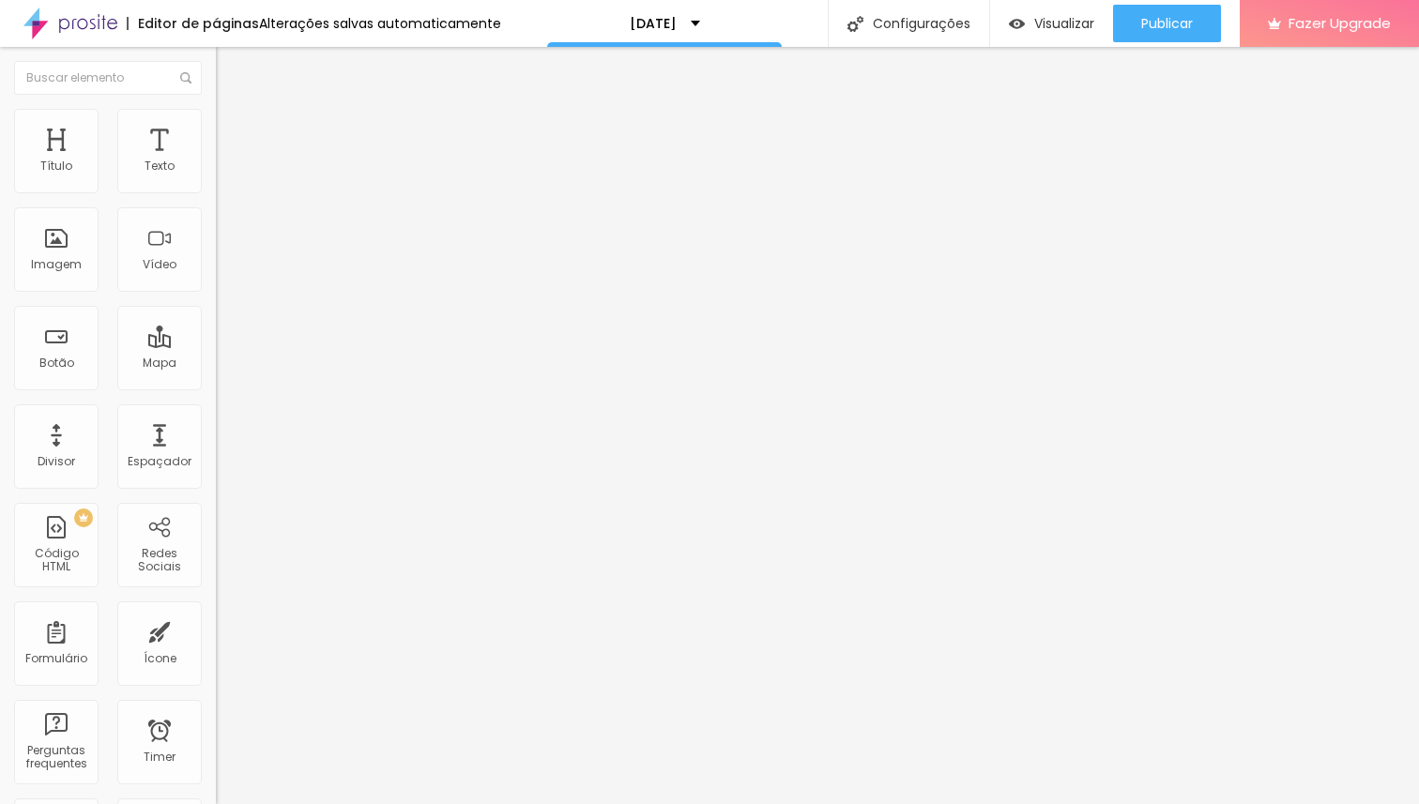
click at [216, 109] on img at bounding box center [224, 117] width 17 height 17
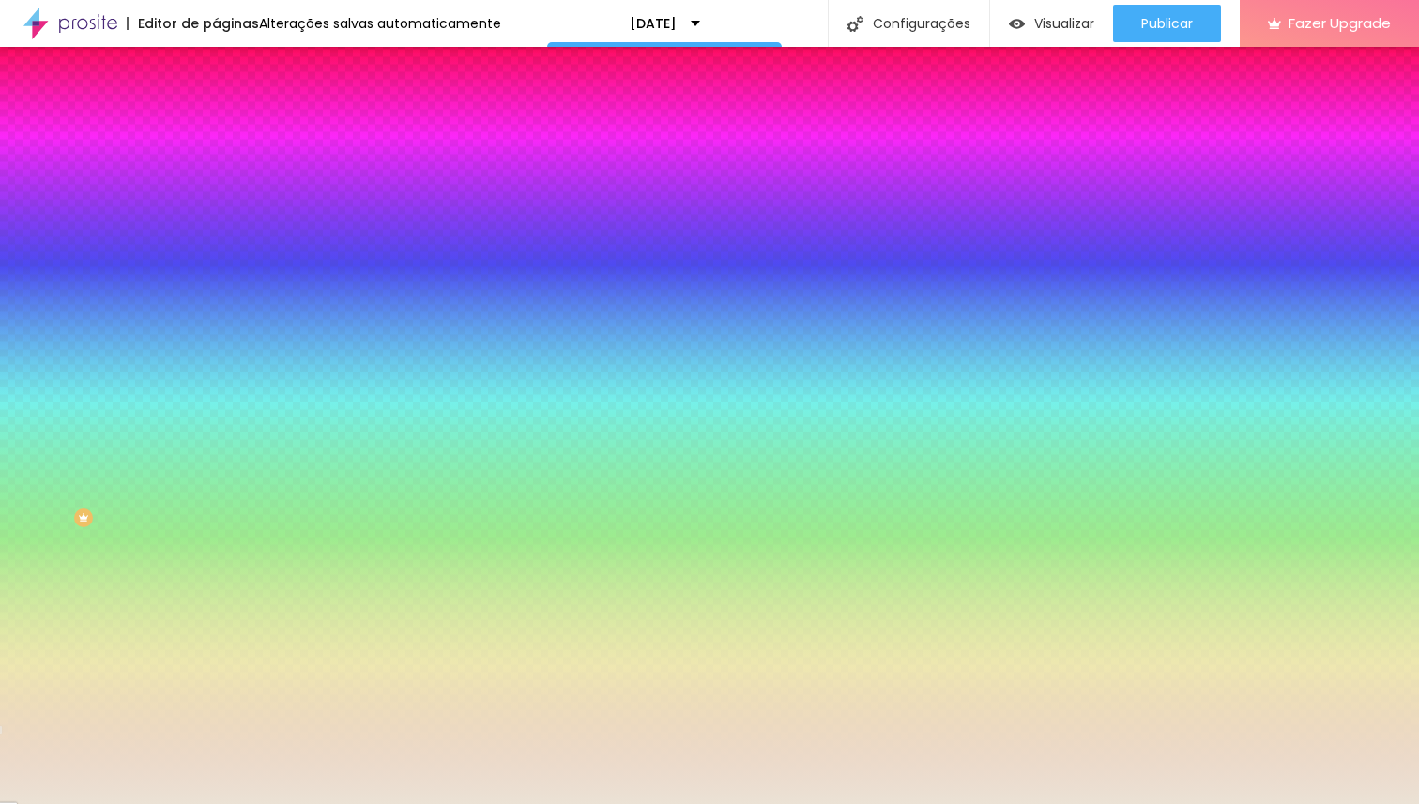
click at [216, 274] on input "#EBE2D5" at bounding box center [328, 264] width 225 height 19
paste input "AC9C8D"
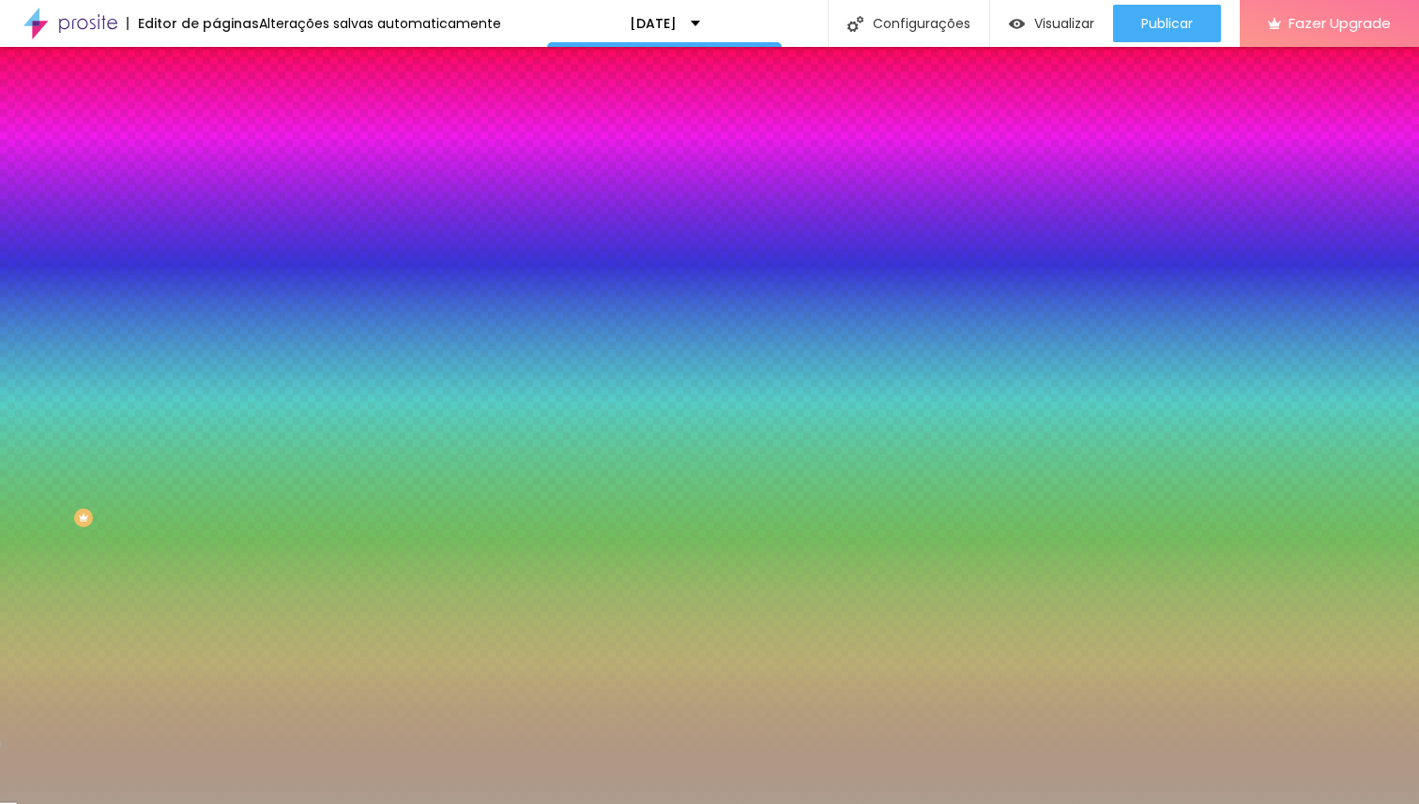
type input "#AC9C8D"
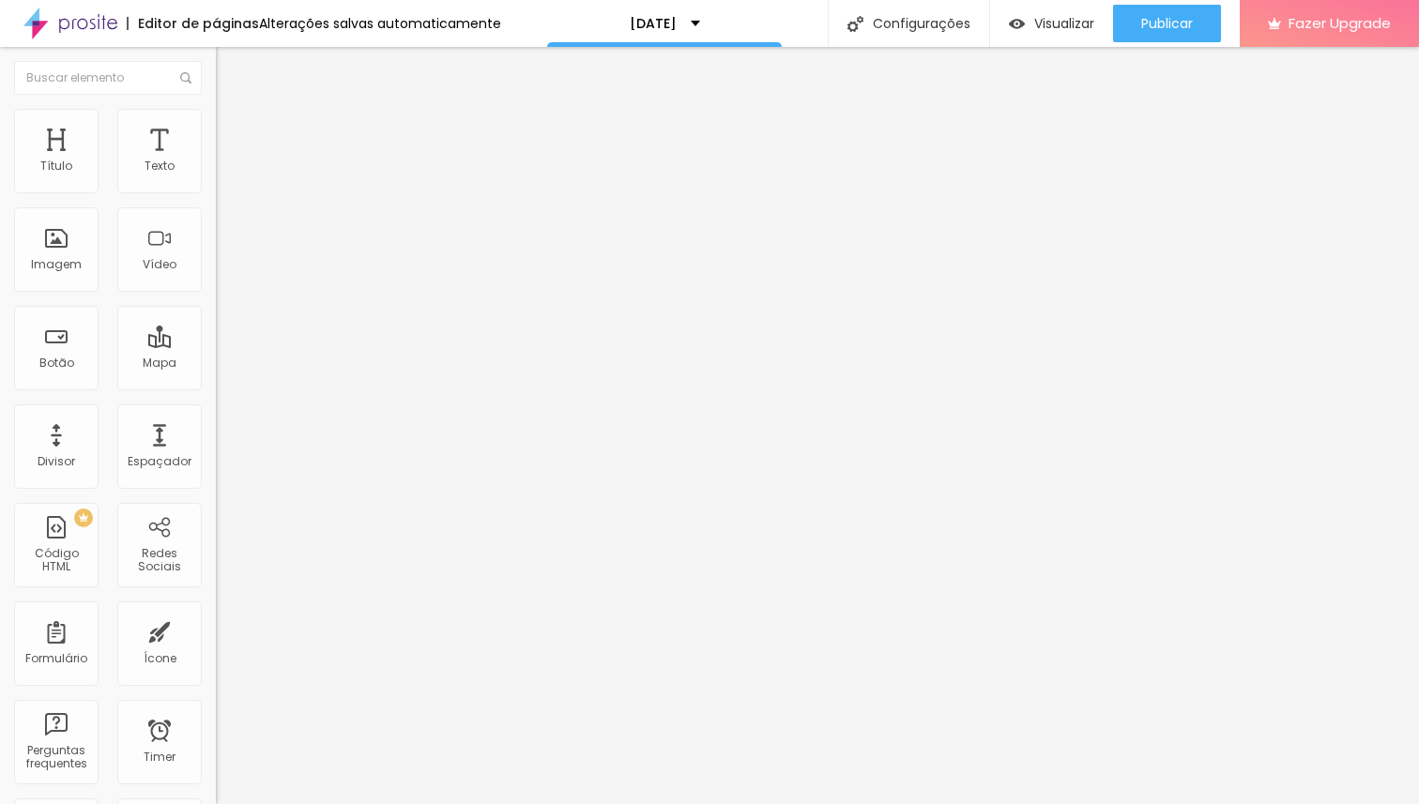
click at [216, 115] on img at bounding box center [224, 117] width 17 height 17
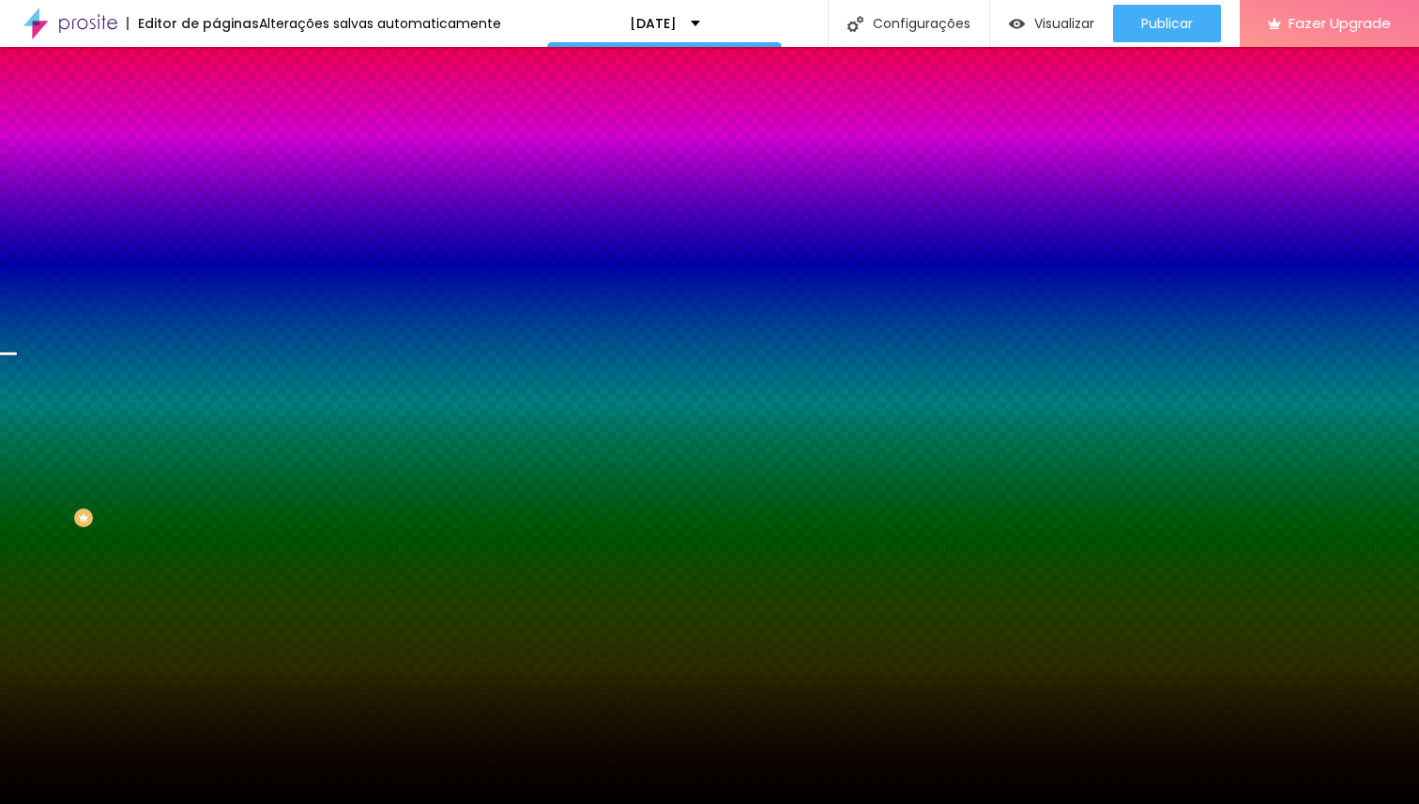
click at [216, 274] on input "#000000" at bounding box center [328, 264] width 225 height 19
click at [216, 255] on div at bounding box center [324, 255] width 216 height 0
click at [216, 274] on input "#000000" at bounding box center [328, 264] width 225 height 19
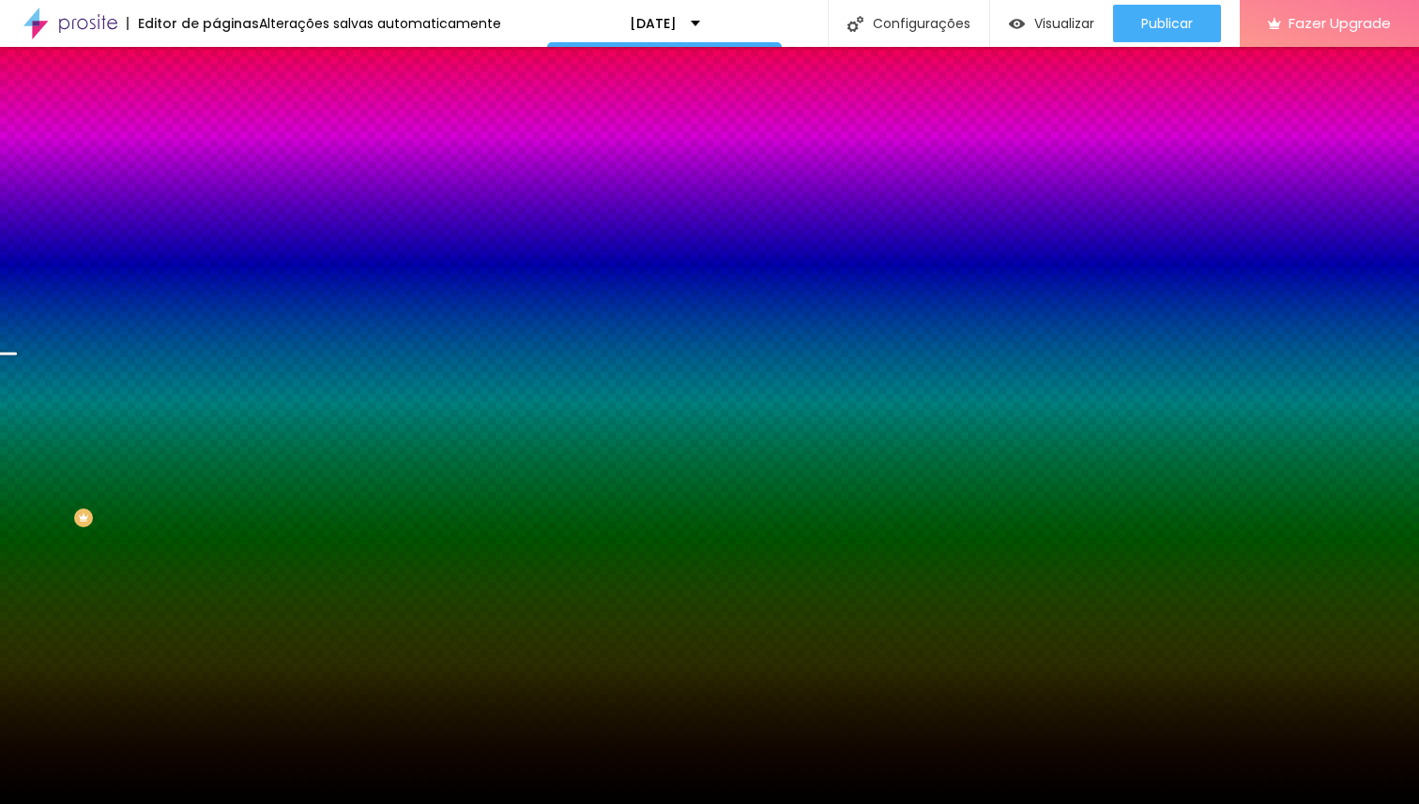
click at [216, 274] on input "#000000" at bounding box center [328, 264] width 225 height 19
paste input "5E2B14"
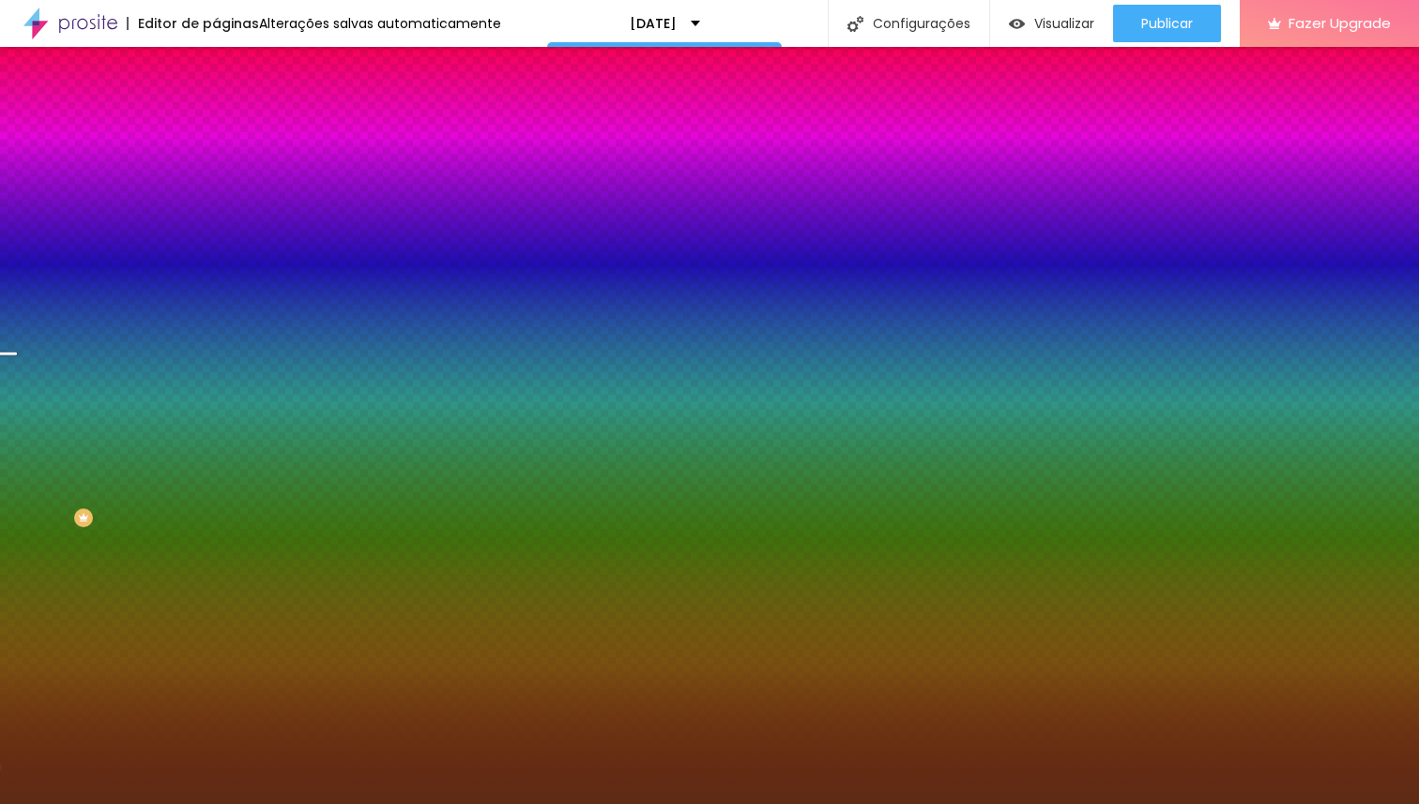
click at [216, 274] on input "#5E2B14" at bounding box center [328, 264] width 225 height 19
paste input "6F6447"
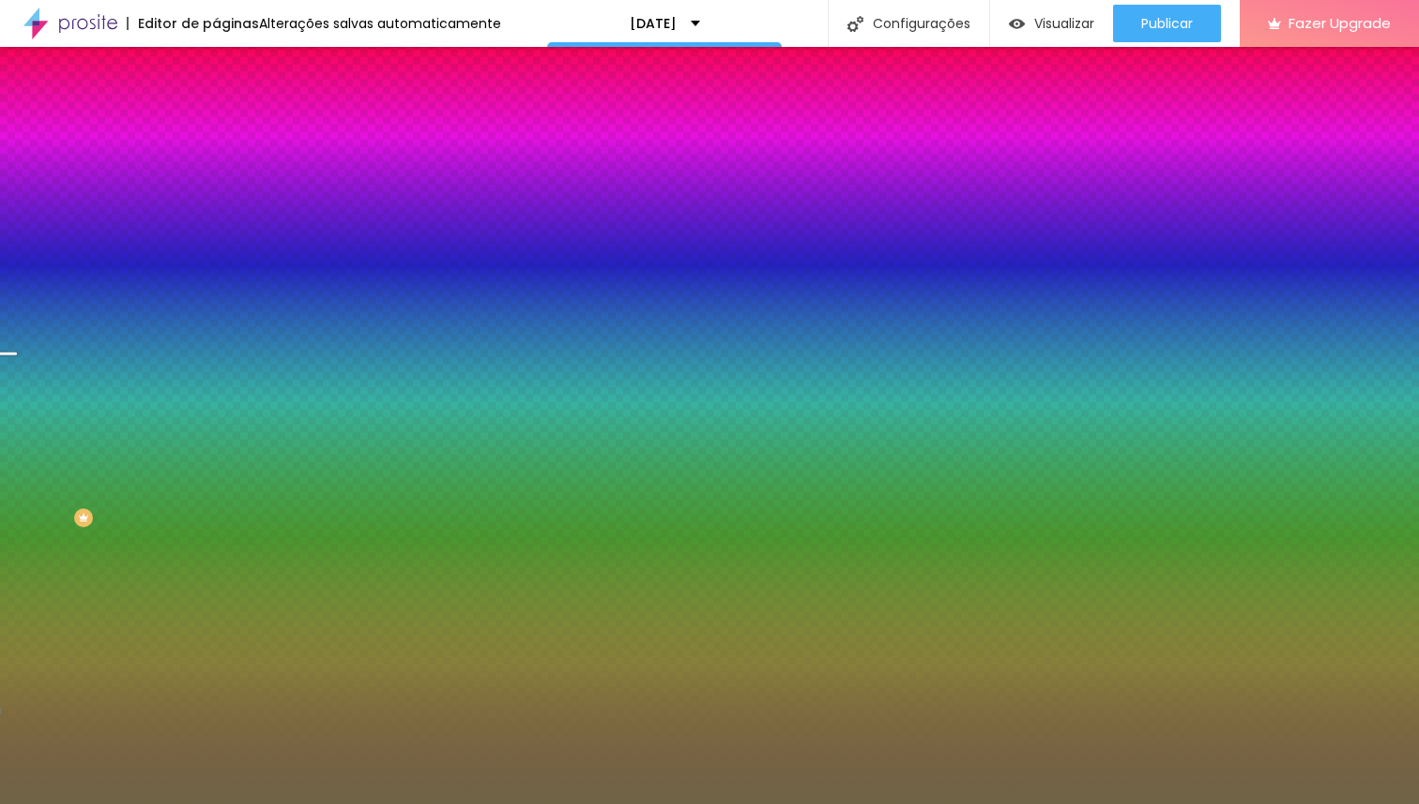
type input "#6F6447"
click at [216, 255] on div at bounding box center [324, 255] width 216 height 0
drag, startPoint x: 198, startPoint y: 431, endPoint x: 200, endPoint y: 399, distance: 32.0
click at [216, 274] on div at bounding box center [324, 274] width 216 height 0
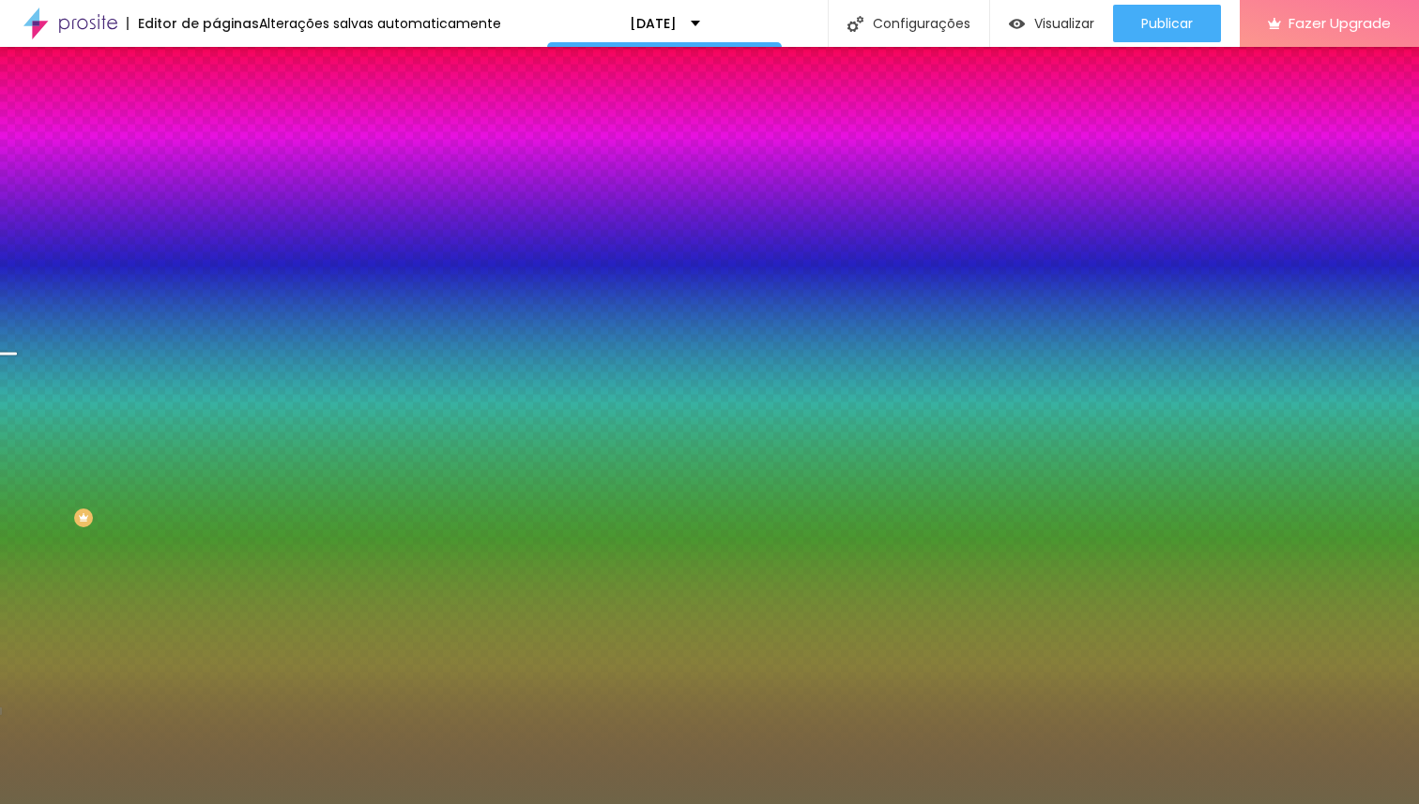
click at [216, 255] on div at bounding box center [324, 255] width 216 height 0
drag, startPoint x: 190, startPoint y: 420, endPoint x: 180, endPoint y: 379, distance: 42.4
click at [180, 379] on div at bounding box center [709, 402] width 1419 height 804
drag, startPoint x: 180, startPoint y: 379, endPoint x: 167, endPoint y: 408, distance: 31.9
click at [216, 274] on div at bounding box center [324, 274] width 216 height 0
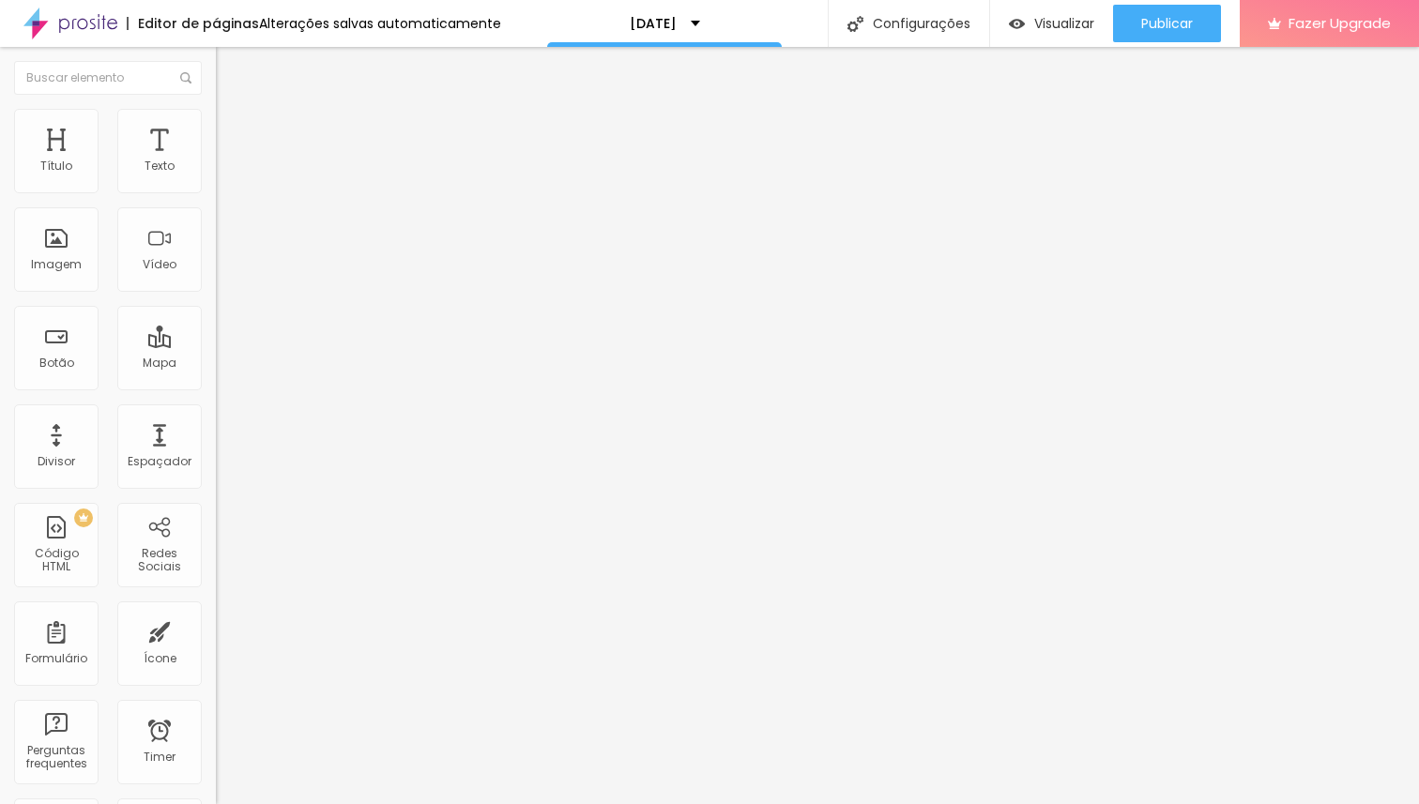
click at [216, 118] on li "Estilo" at bounding box center [324, 118] width 216 height 19
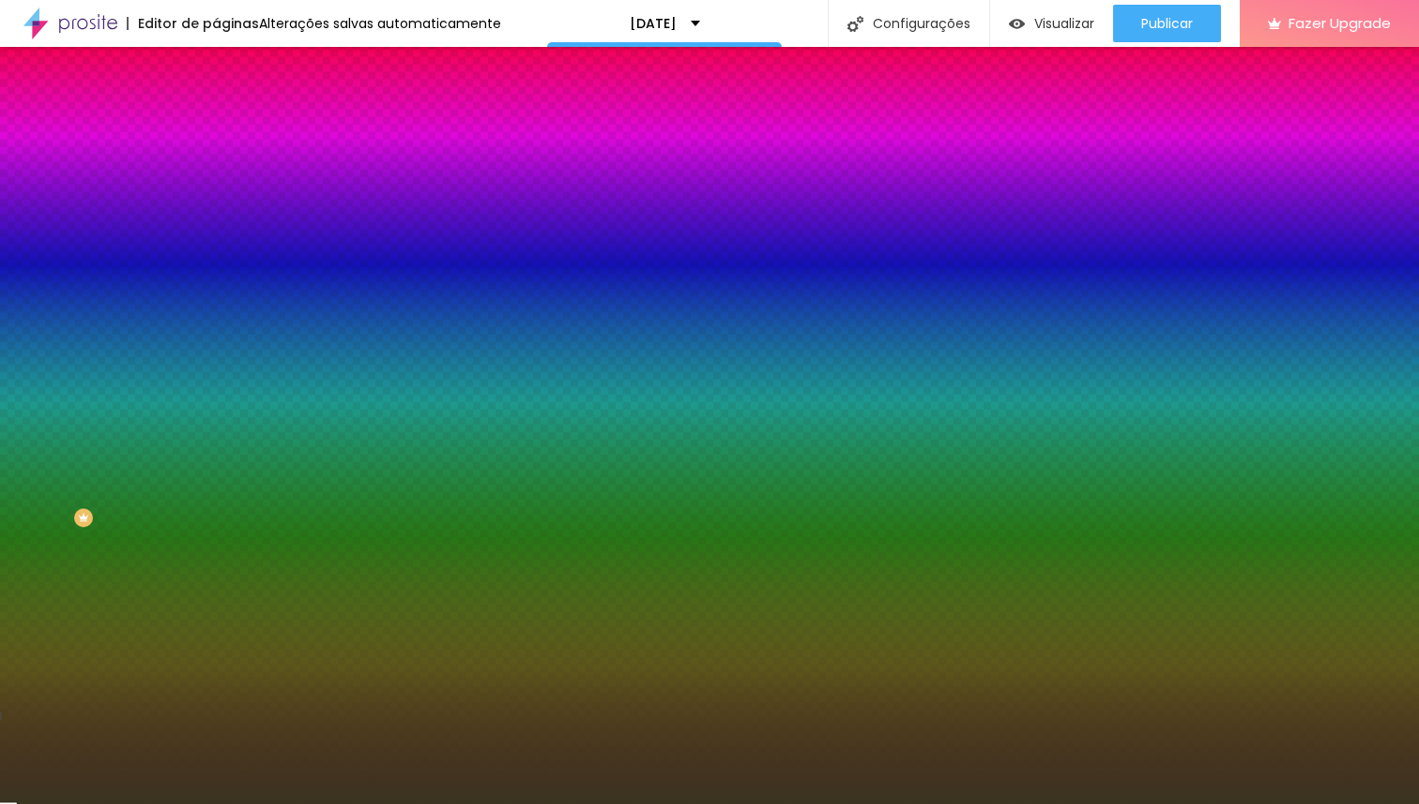
click at [216, 274] on input "#3B3321" at bounding box center [328, 264] width 225 height 19
paste input "6F6447"
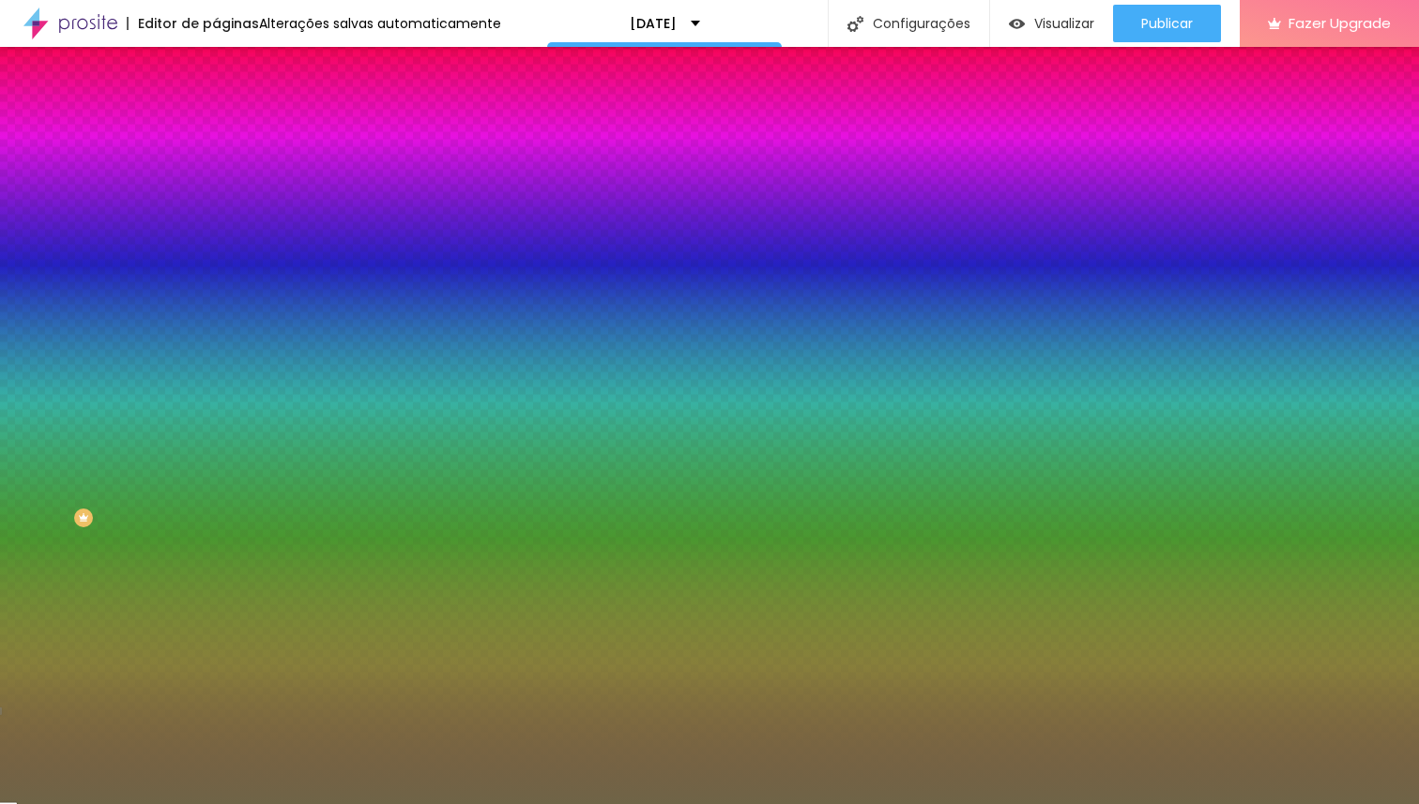
type input "#6F6447"
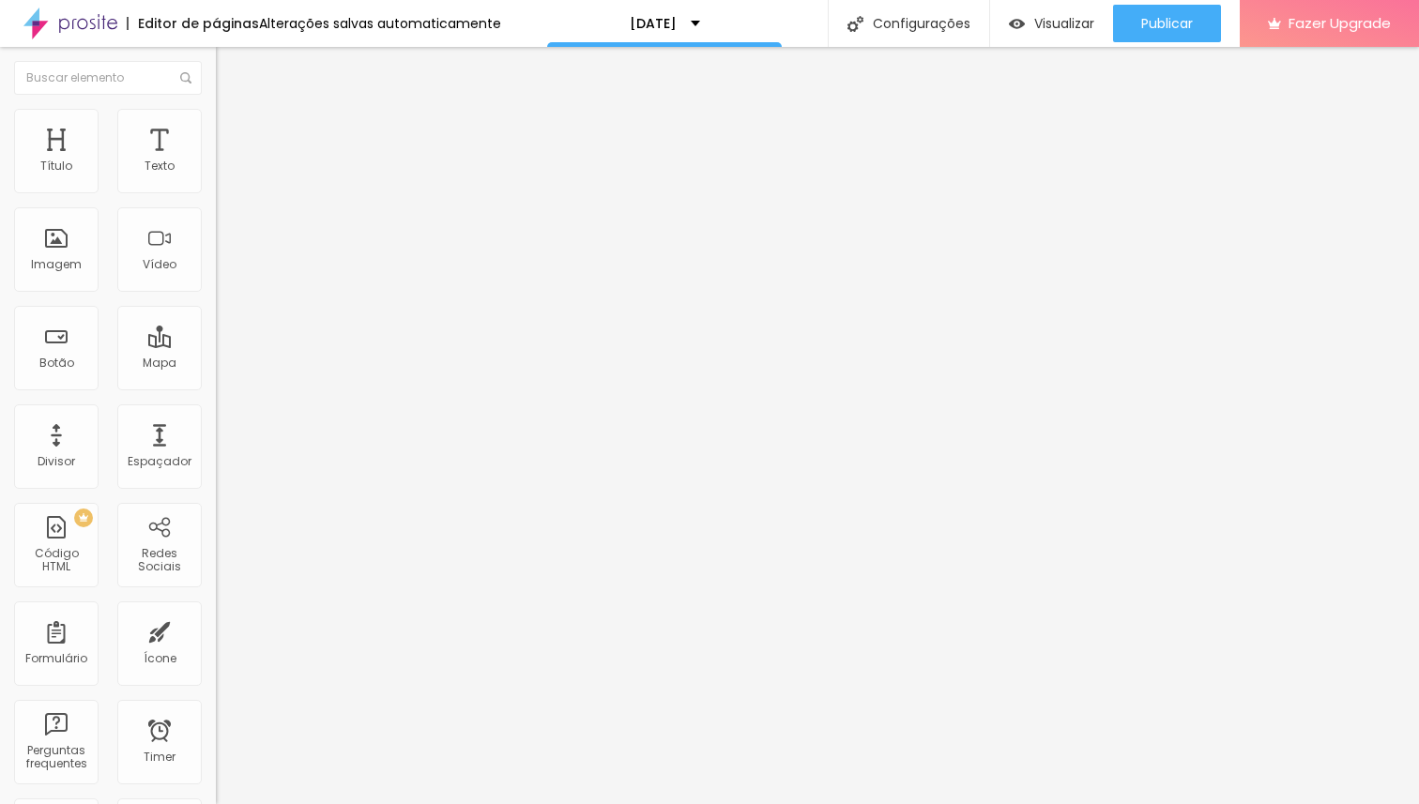
click at [216, 122] on li "Estilo" at bounding box center [324, 118] width 216 height 19
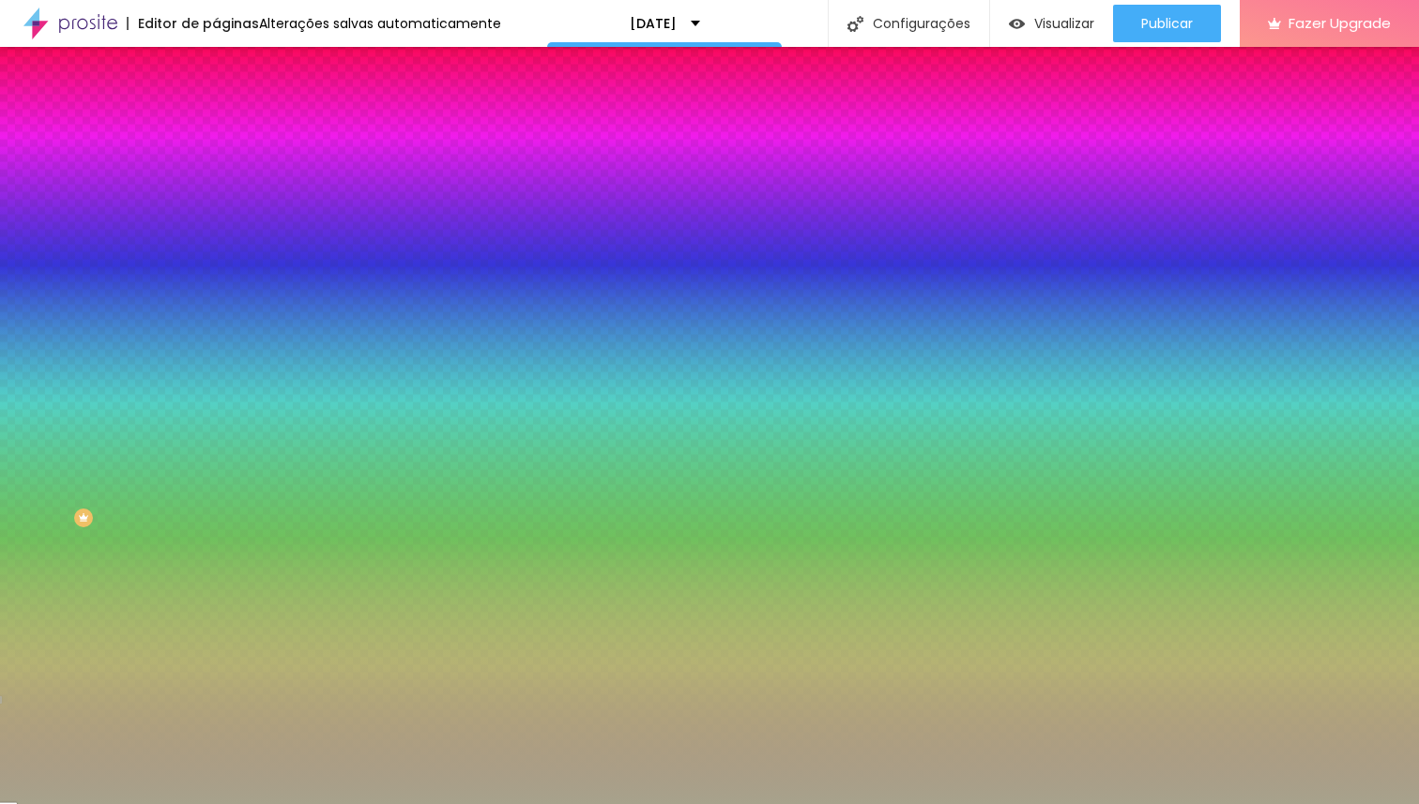
click at [216, 274] on input "#A7A28C" at bounding box center [328, 264] width 225 height 19
paste input "6F6447"
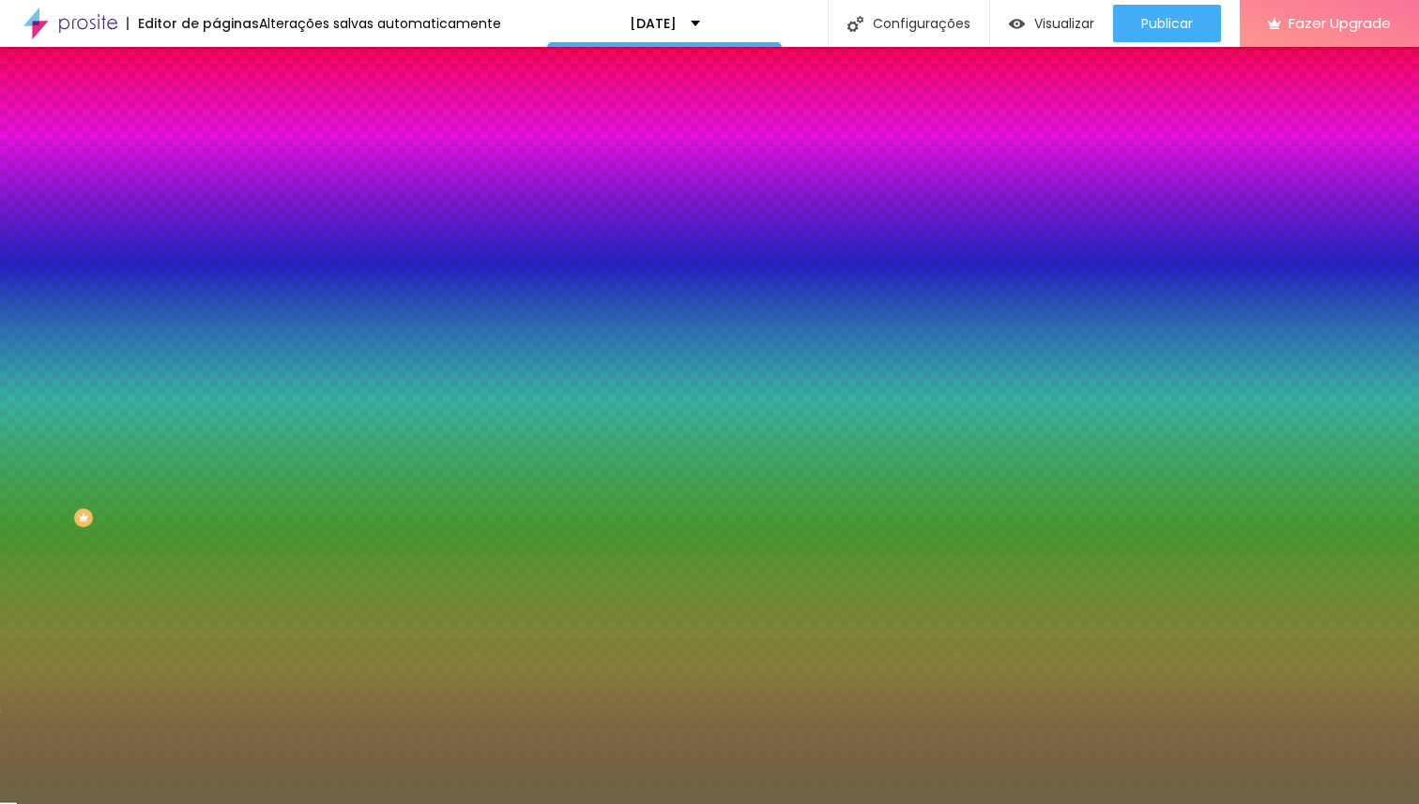
type input "#6F6447"
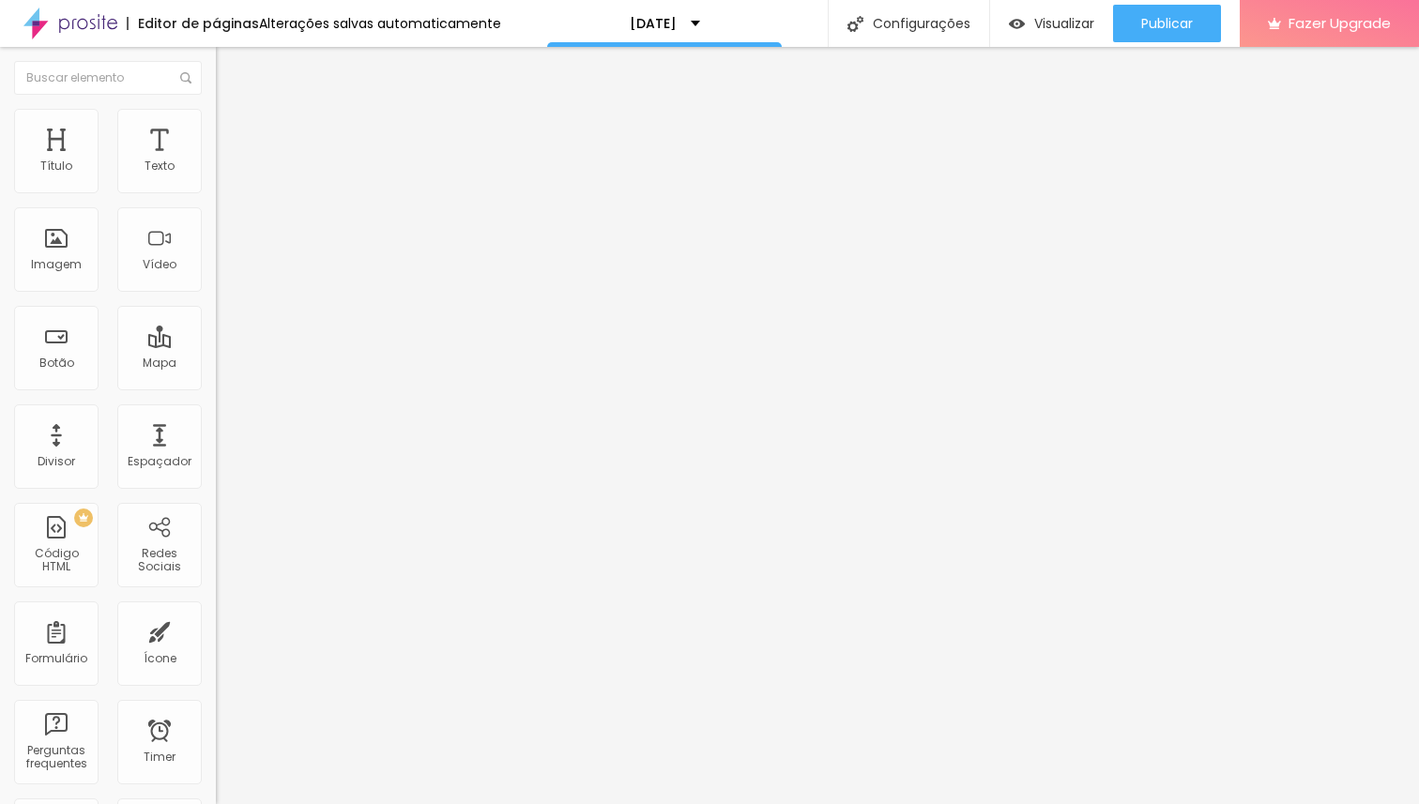
click at [233, 130] on span "Estilo" at bounding box center [247, 122] width 29 height 16
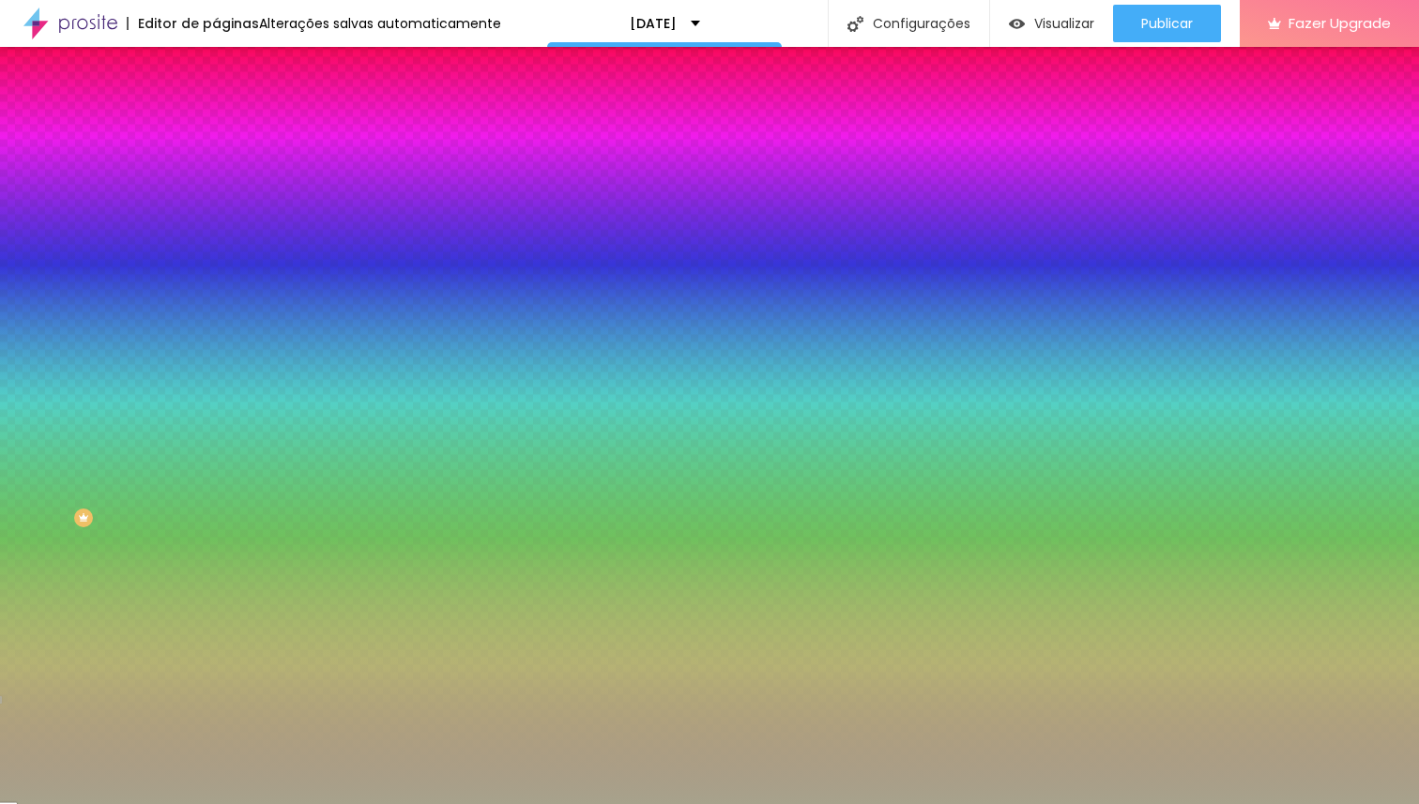
click at [216, 184] on input "#A7A28C" at bounding box center [328, 188] width 225 height 19
paste input "6F6447"
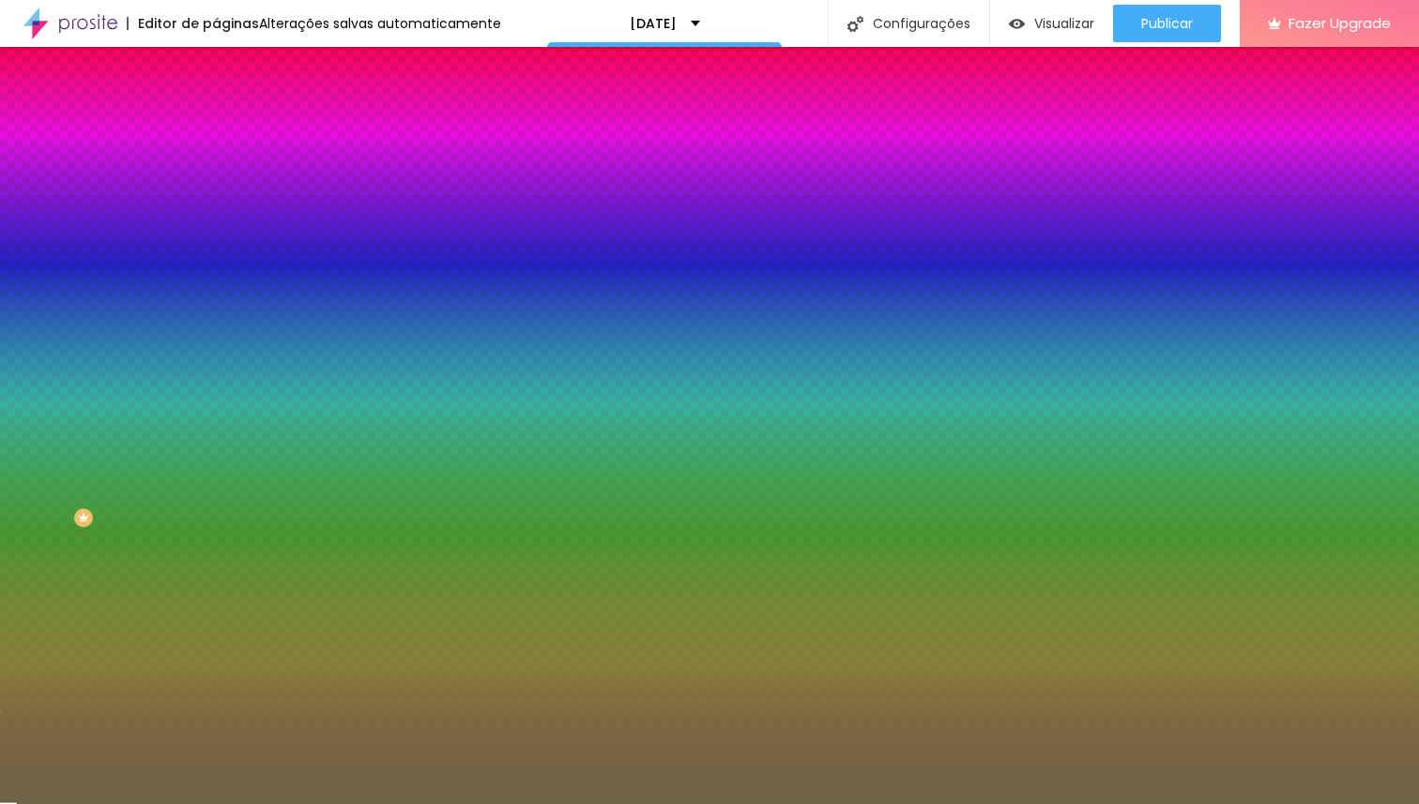
type input "#6F6447"
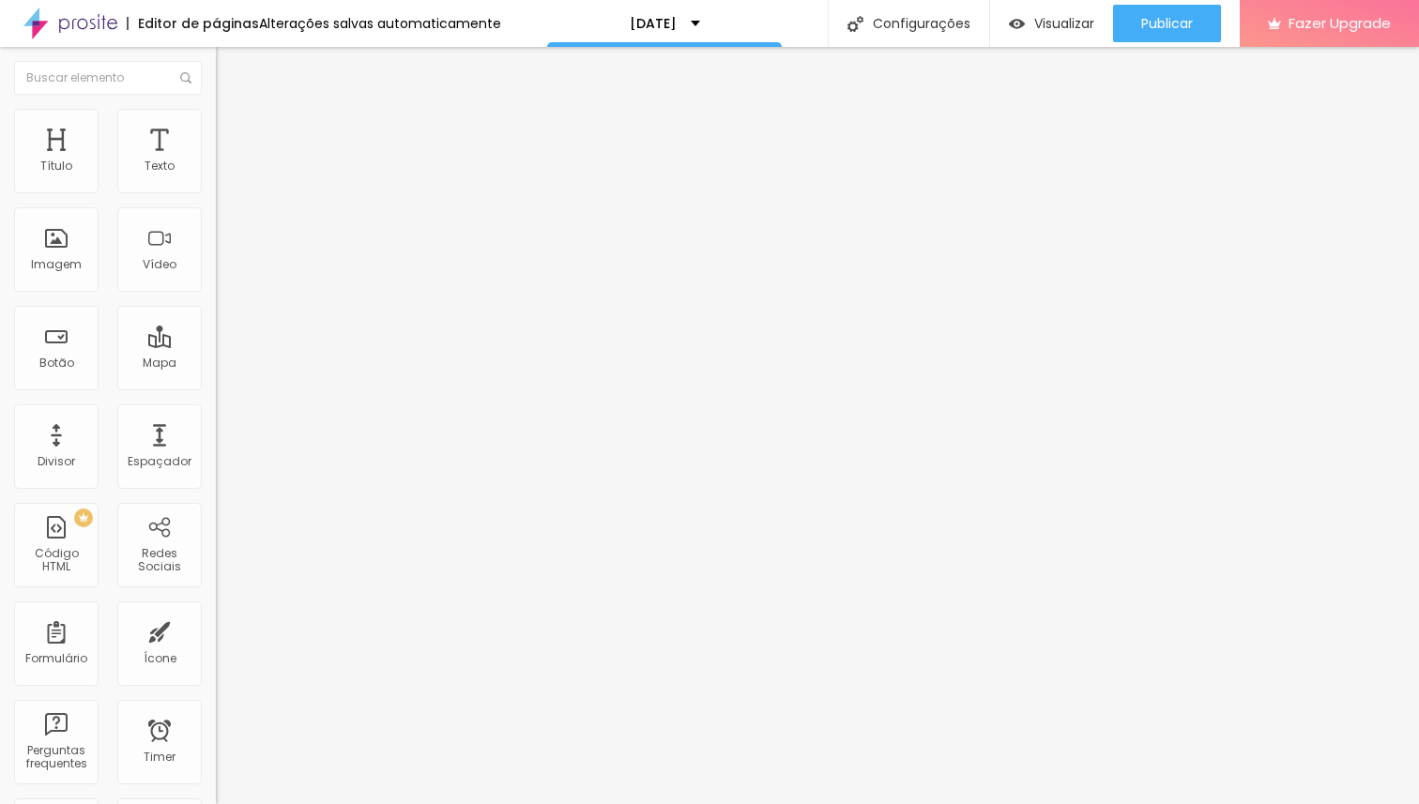
click at [216, 113] on img at bounding box center [224, 117] width 17 height 17
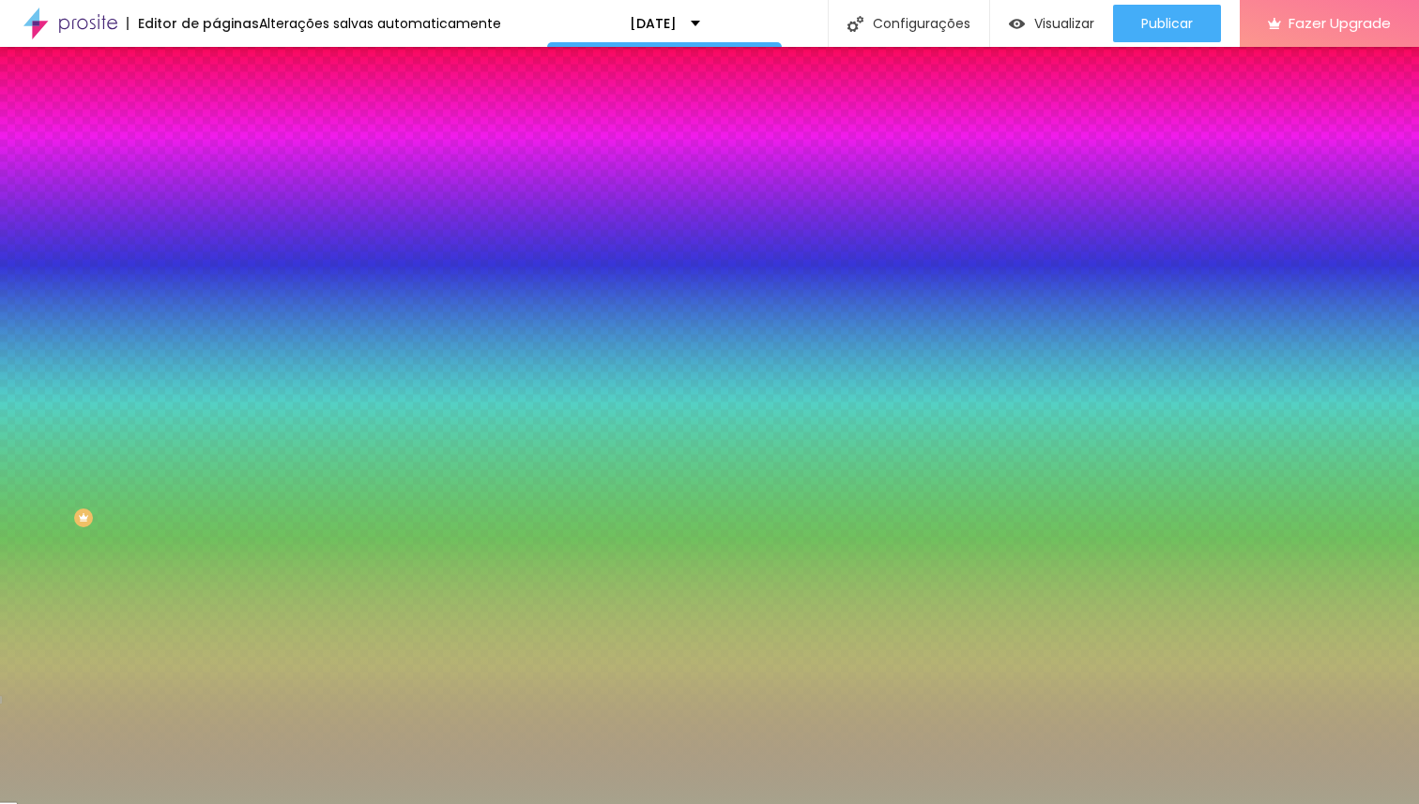
click at [216, 190] on input "#A7A28C" at bounding box center [328, 188] width 225 height 19
paste input "6F6447"
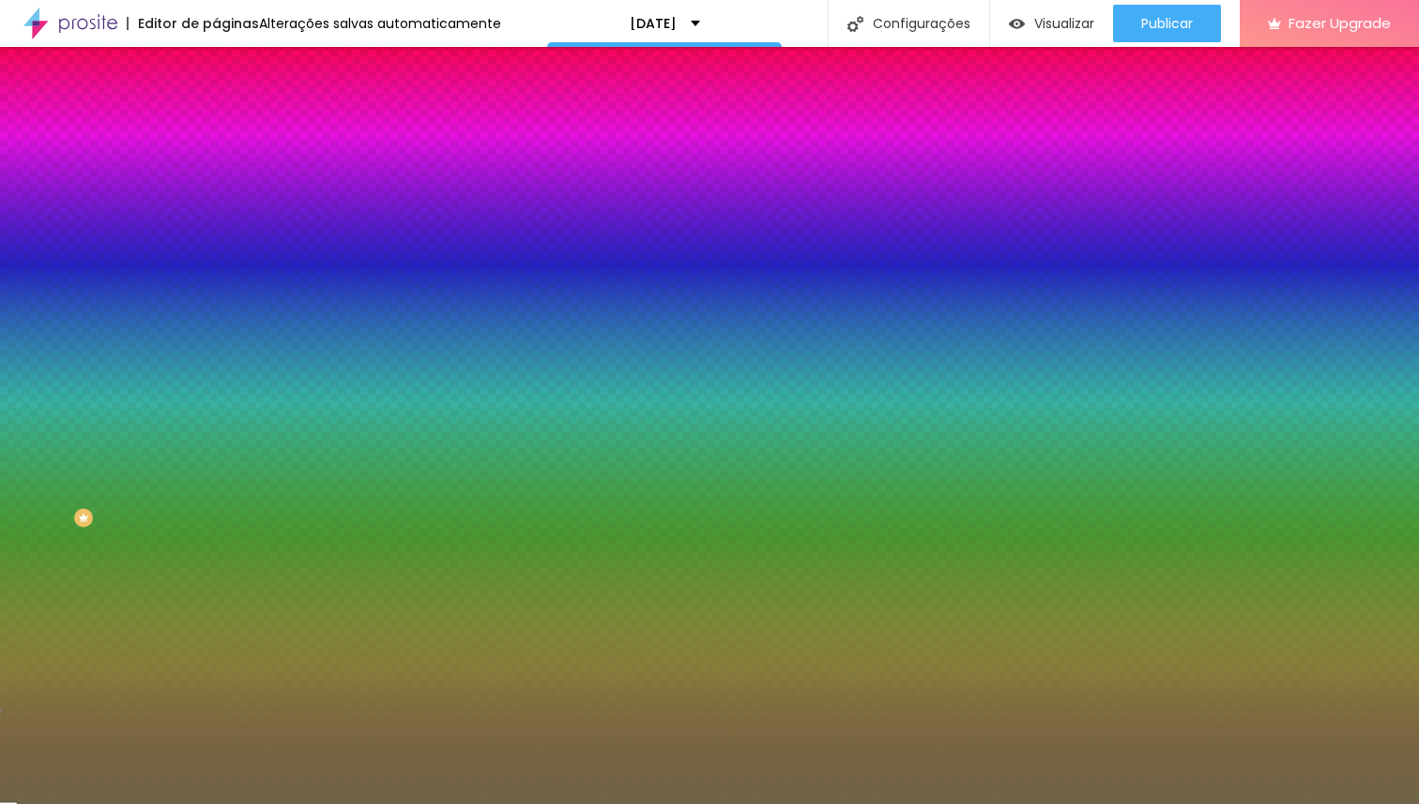
type input "#6F6447"
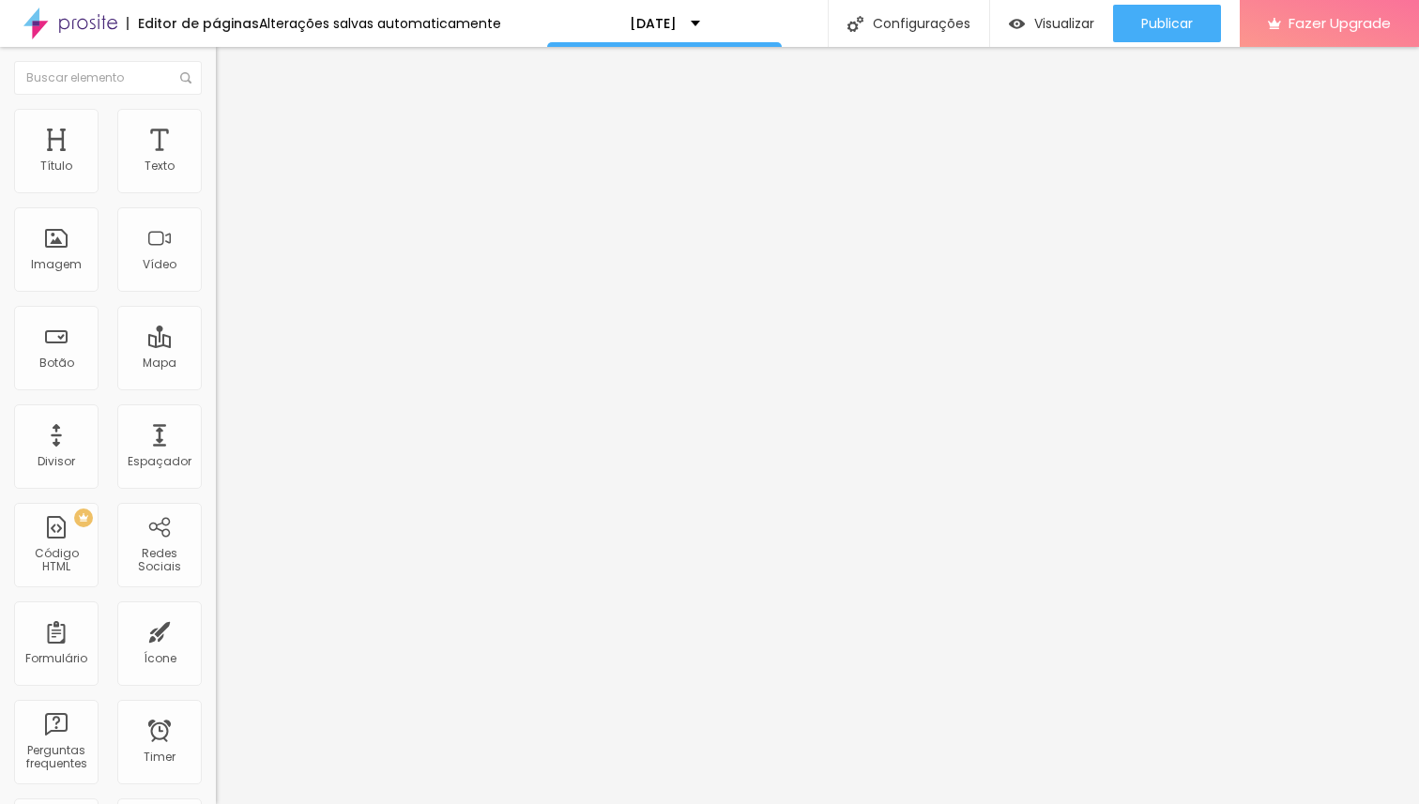
click at [216, 161] on span "Trocar imagem" at bounding box center [267, 153] width 102 height 16
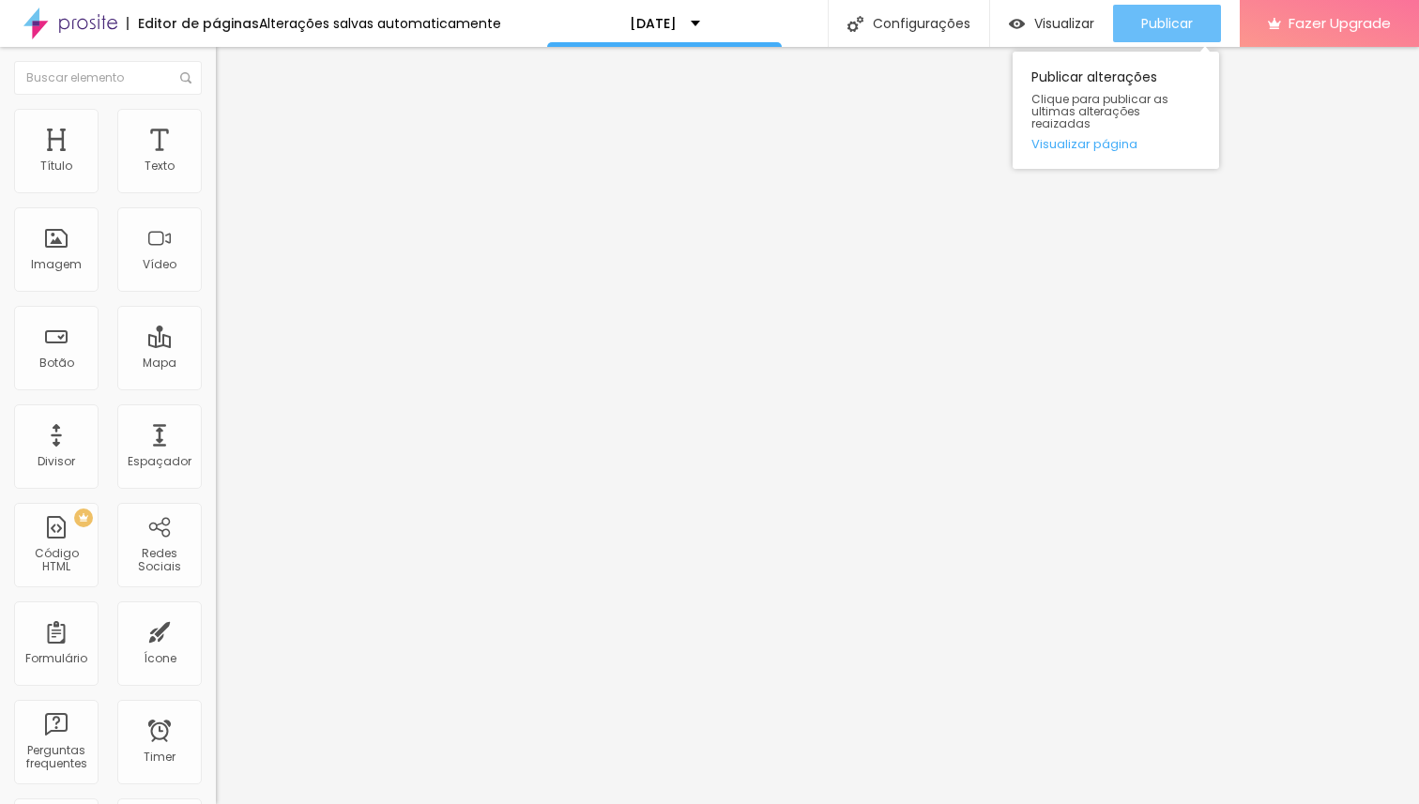
click at [1157, 18] on span "Publicar" at bounding box center [1167, 23] width 52 height 15
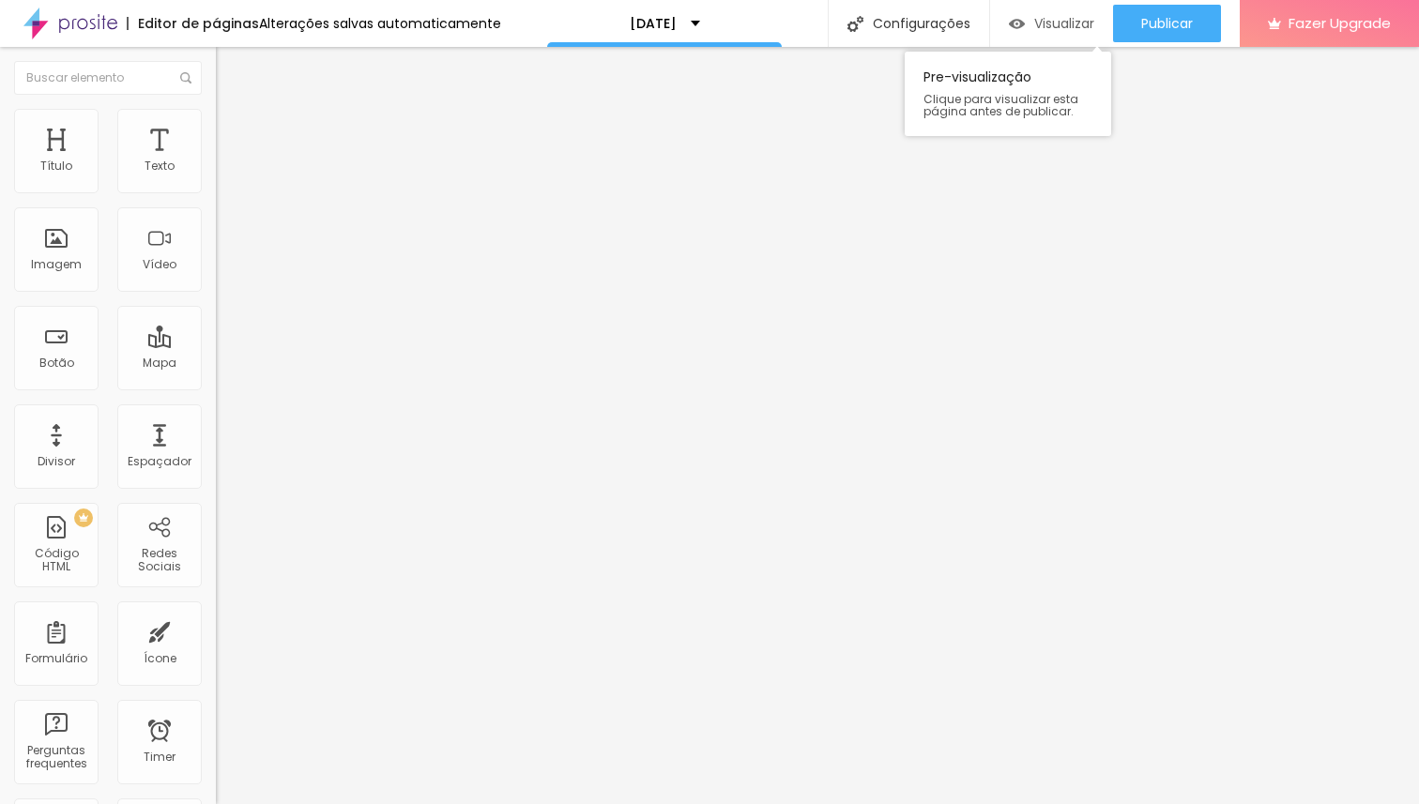
click at [1073, 23] on span "Visualizar" at bounding box center [1064, 23] width 60 height 15
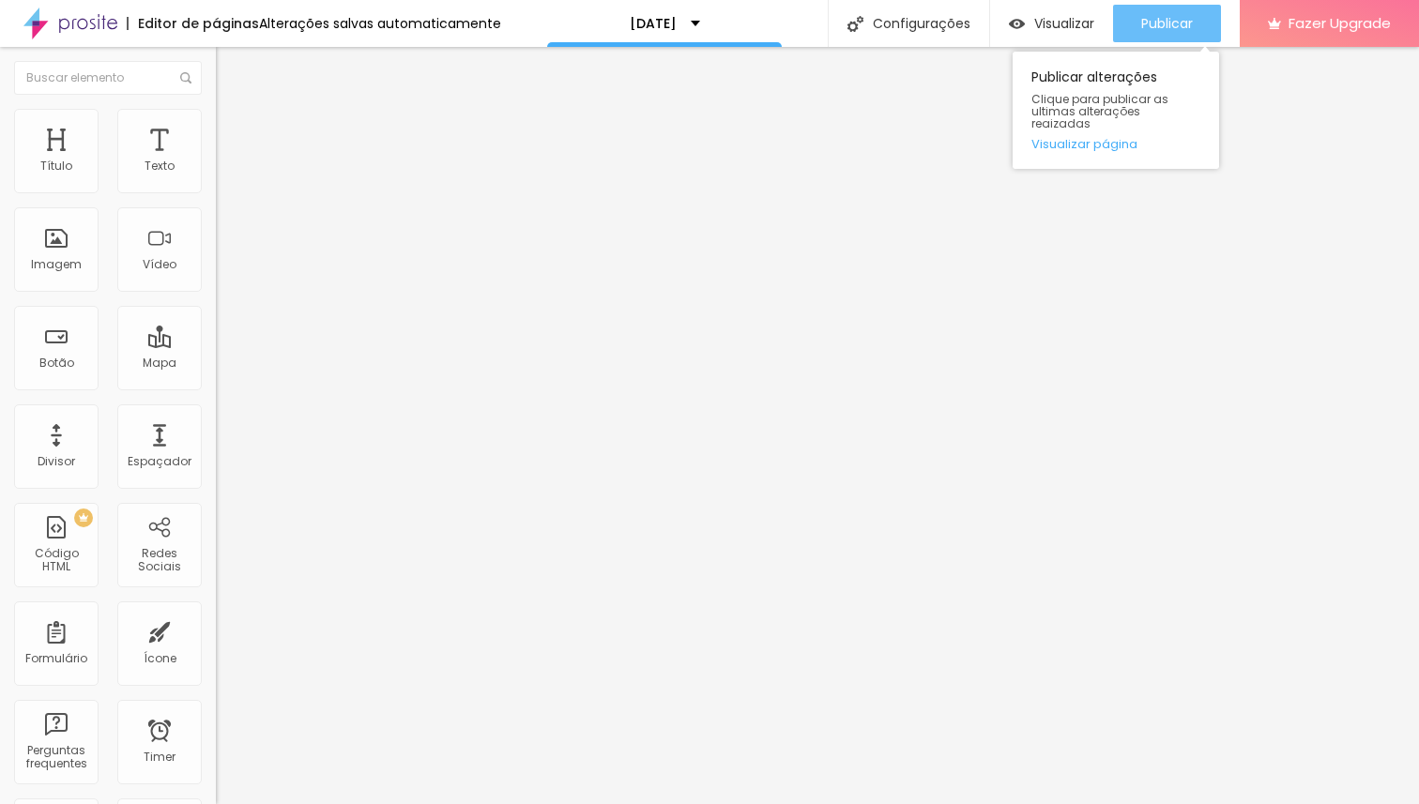
click at [1135, 25] on button "Publicar" at bounding box center [1167, 24] width 108 height 38
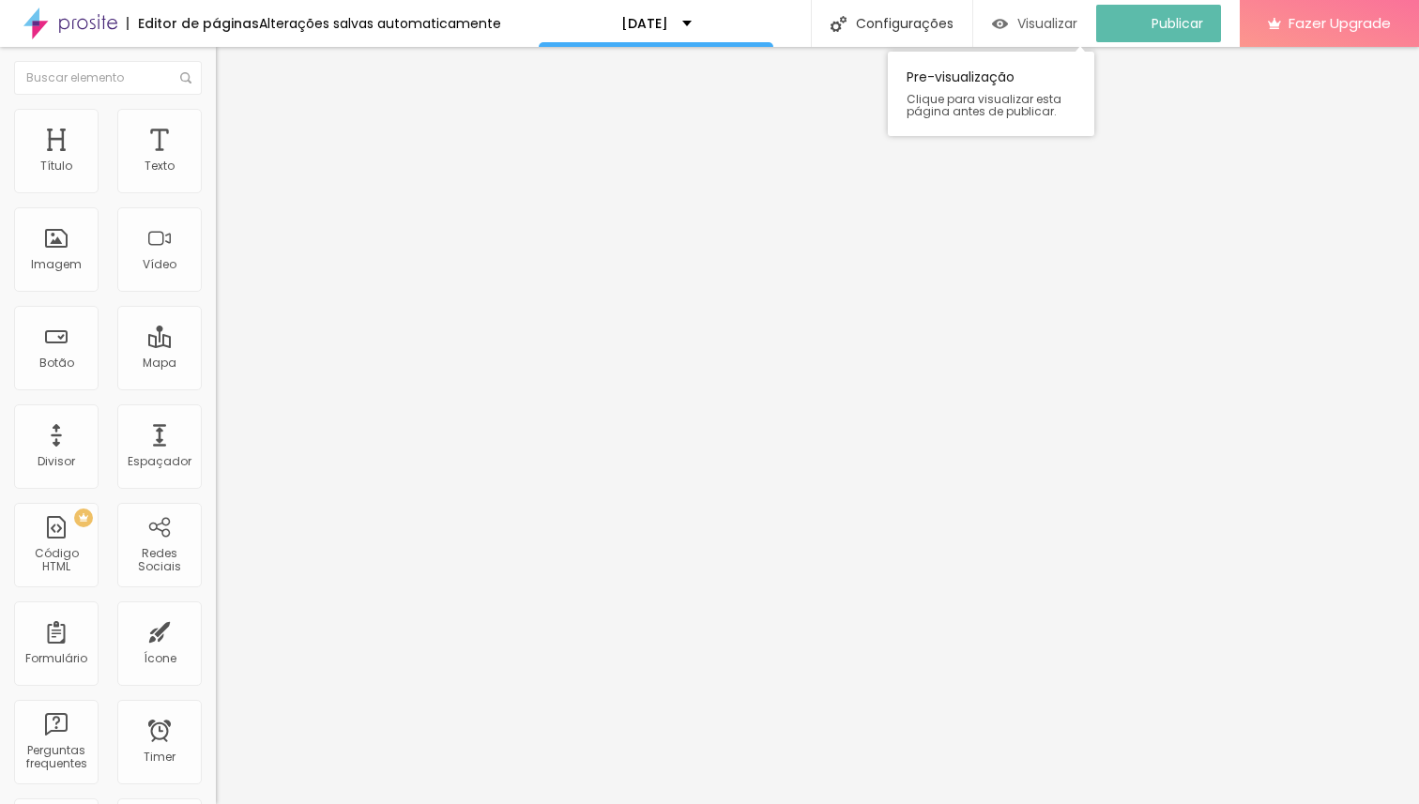
click at [1058, 22] on span "Visualizar" at bounding box center [1047, 23] width 60 height 15
click at [1069, 27] on span "Visualizar" at bounding box center [1064, 23] width 60 height 15
